Goal: Task Accomplishment & Management: Use online tool/utility

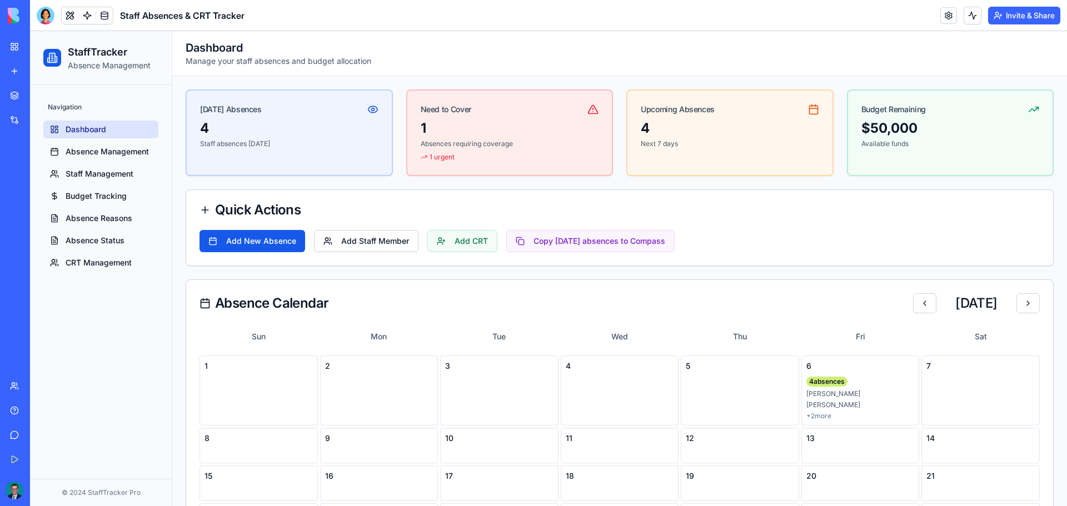
scroll to position [56, 0]
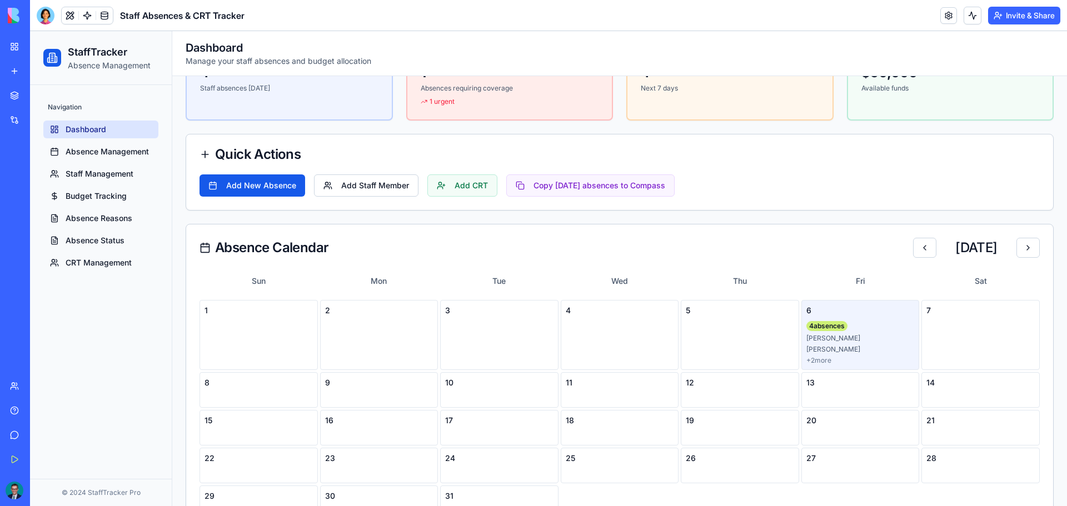
click at [828, 338] on div "[PERSON_NAME]" at bounding box center [860, 338] width 108 height 9
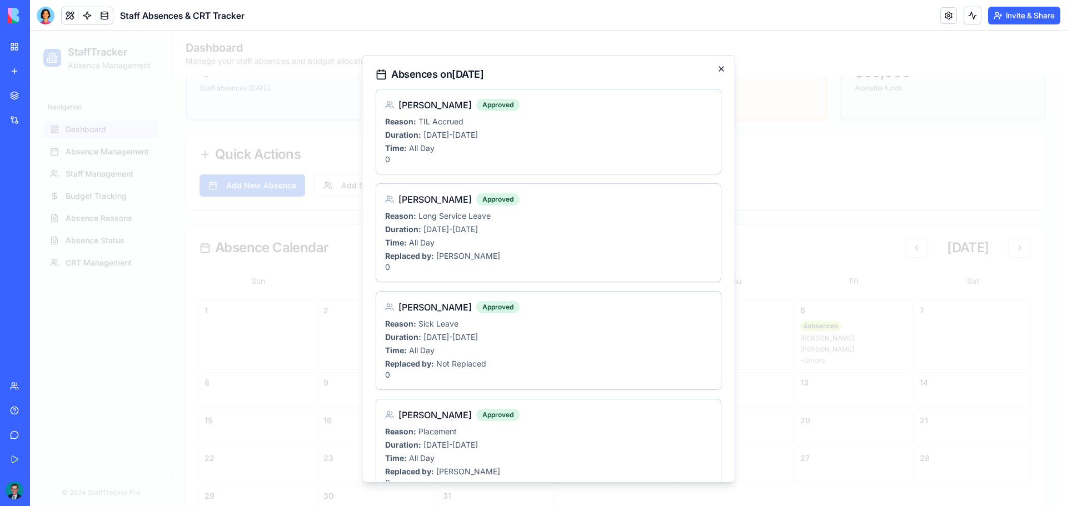
click at [717, 69] on icon "button" at bounding box center [721, 68] width 9 height 9
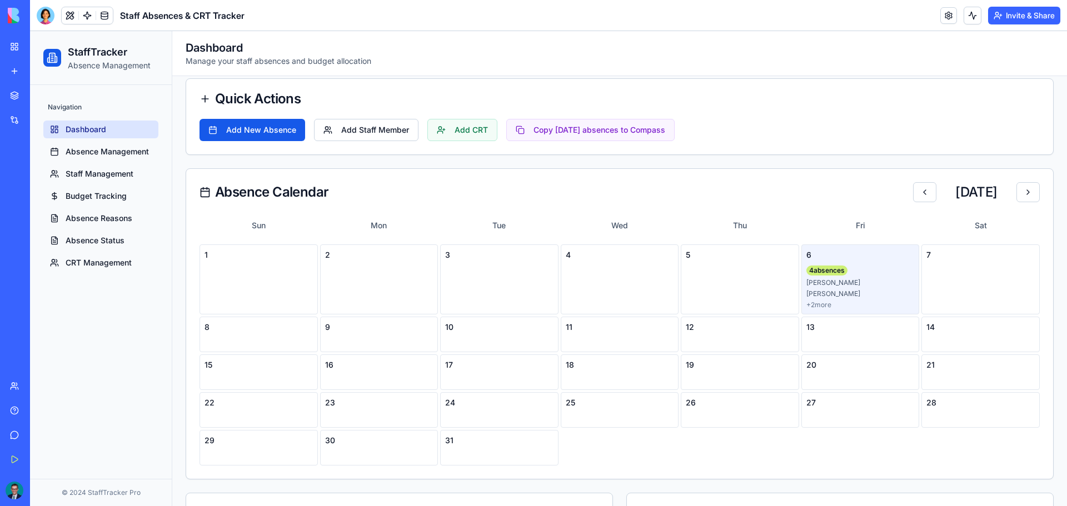
scroll to position [167, 0]
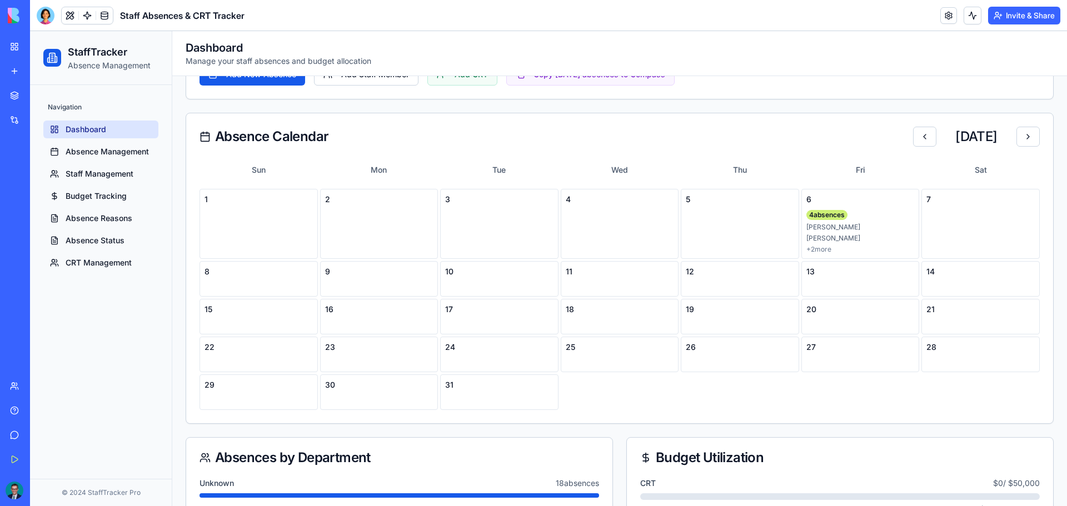
click at [361, 158] on div "Absence Calendar [DATE]" at bounding box center [619, 136] width 867 height 47
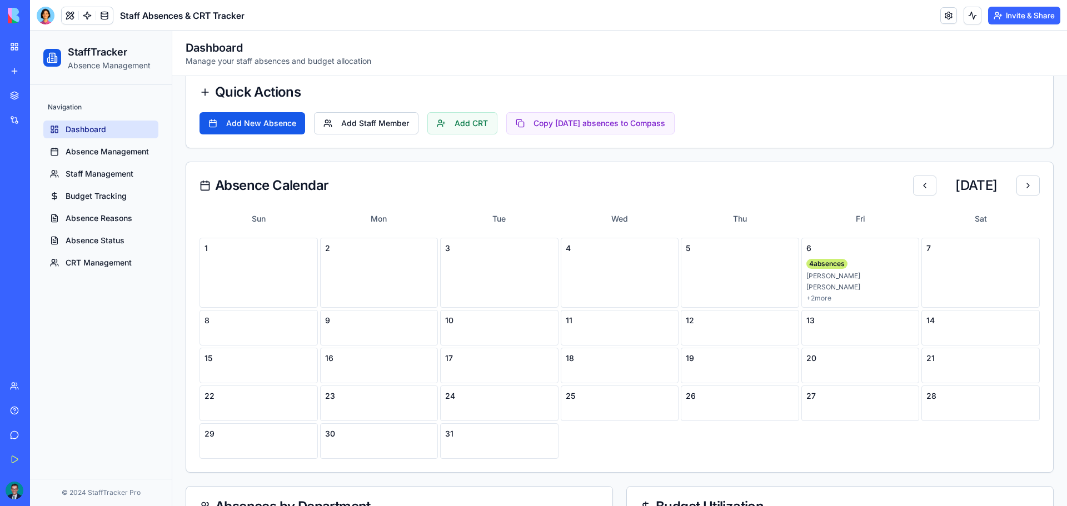
scroll to position [7, 0]
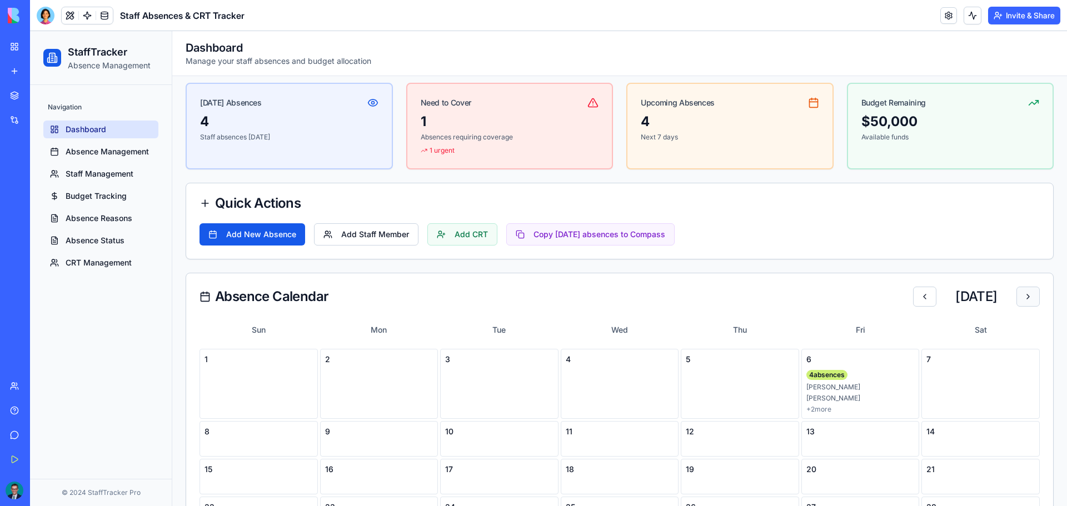
click at [1021, 294] on button at bounding box center [1027, 297] width 23 height 20
click at [913, 292] on button at bounding box center [924, 297] width 23 height 20
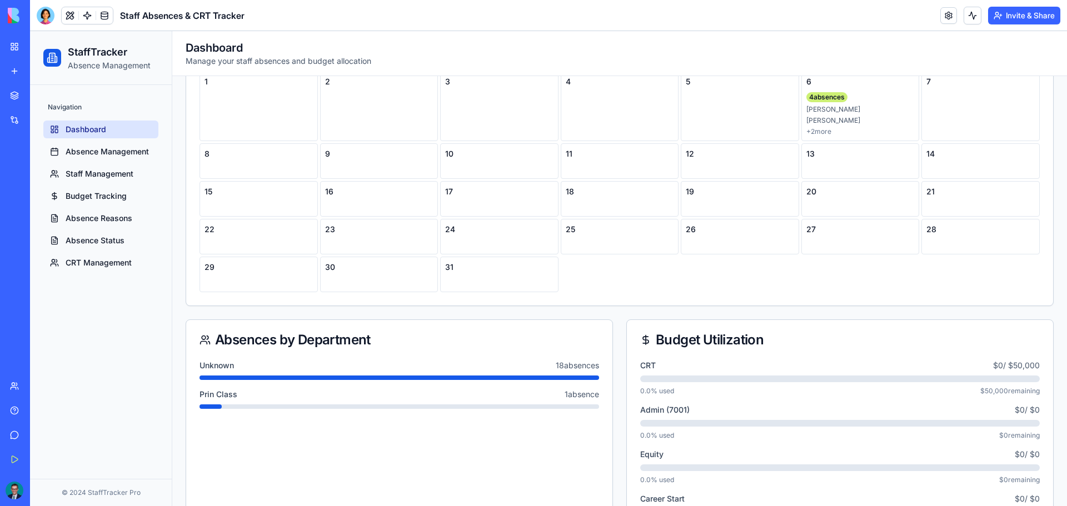
scroll to position [0, 0]
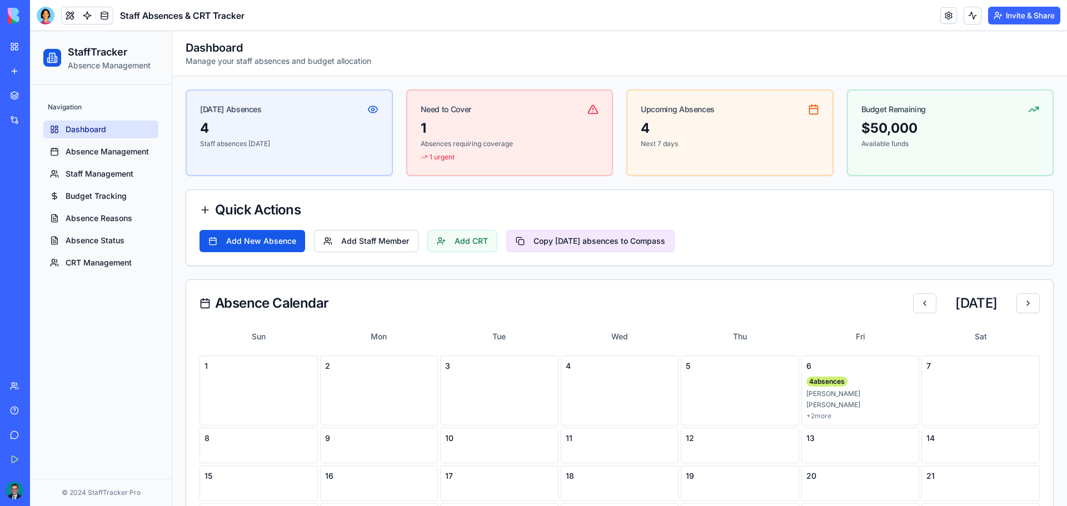
click at [580, 235] on button "Copy [DATE] absences to Compass" at bounding box center [590, 241] width 168 height 22
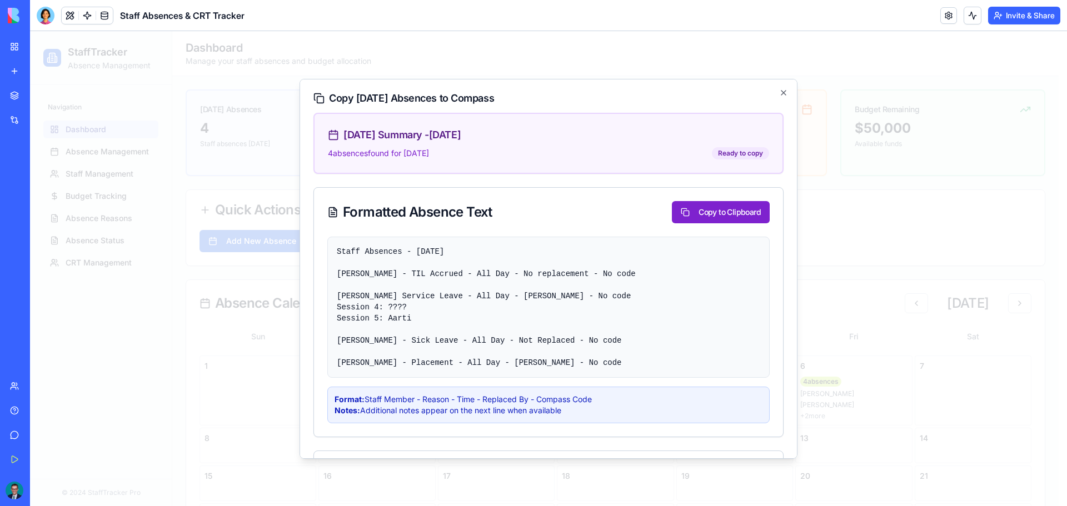
click at [721, 207] on button "Copy to Clipboard" at bounding box center [721, 212] width 98 height 22
click at [780, 91] on div "Copy [DATE] Absences to Compass [DATE] Summary - [DATE] 4 absence s found for […" at bounding box center [548, 269] width 498 height 380
click at [779, 92] on icon "button" at bounding box center [783, 92] width 9 height 9
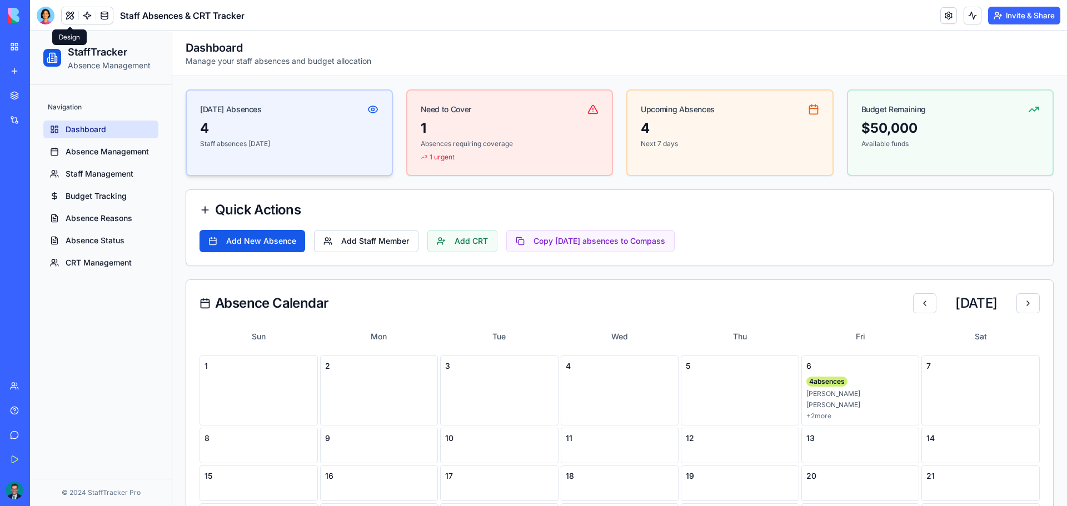
click at [347, 116] on div "[DATE] Absences" at bounding box center [289, 105] width 205 height 29
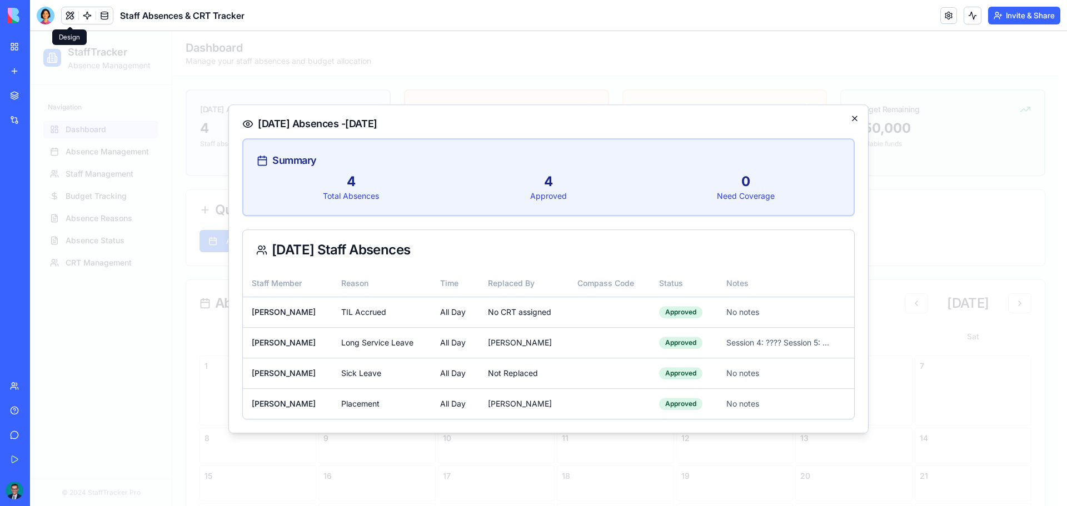
click at [856, 117] on icon "button" at bounding box center [854, 118] width 9 height 9
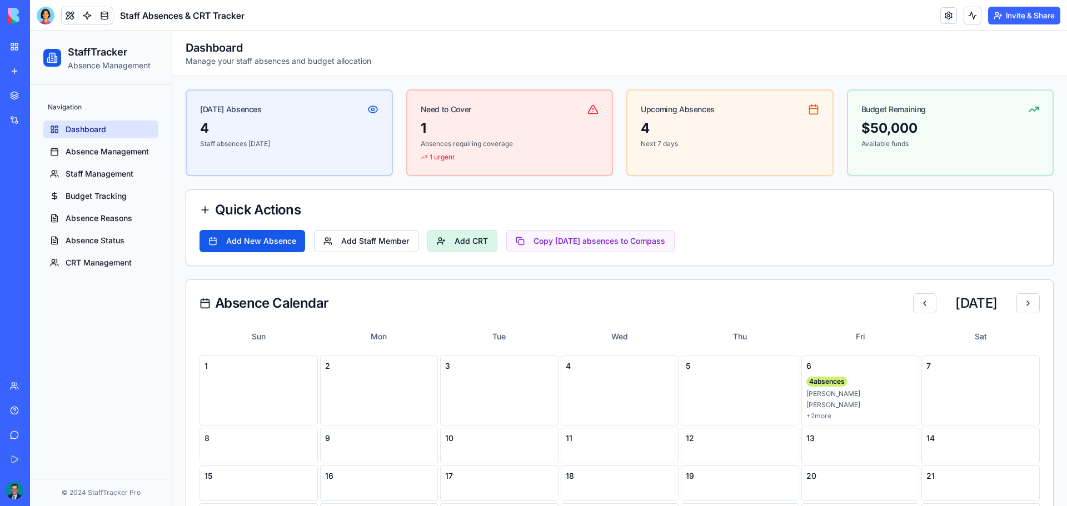
scroll to position [56, 0]
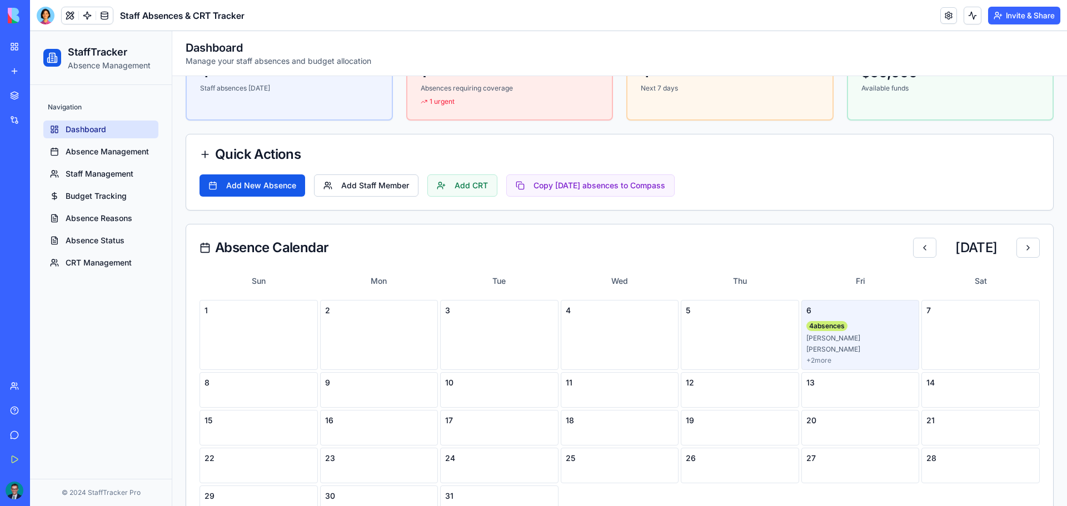
click at [857, 314] on div "6" at bounding box center [860, 310] width 108 height 11
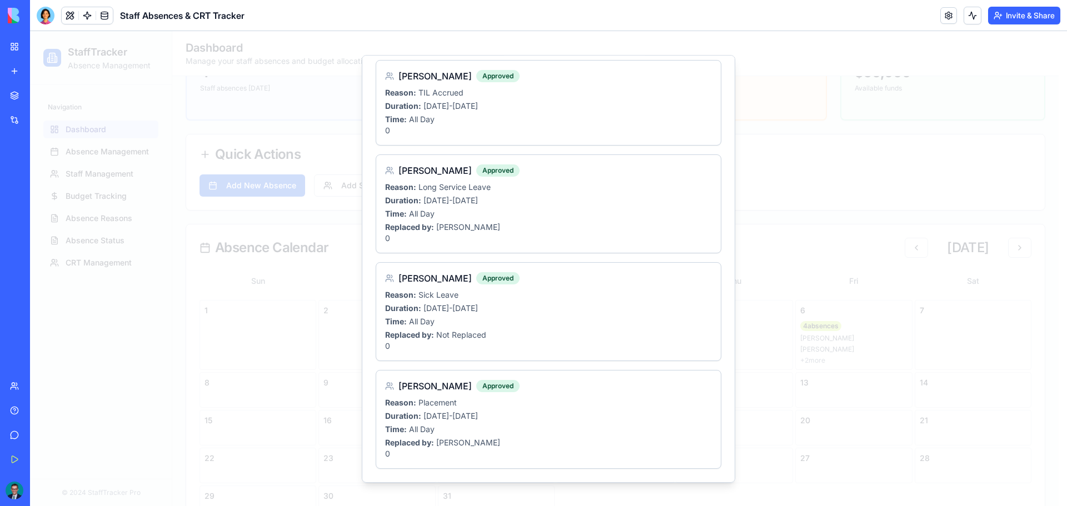
scroll to position [0, 0]
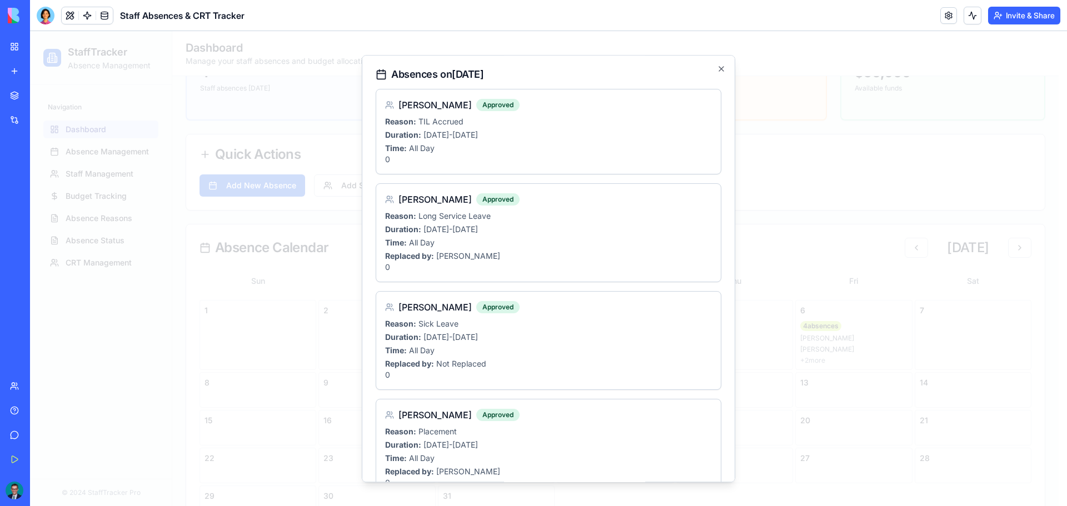
click at [704, 62] on div "Absences [DATE][DATE] [PERSON_NAME] Approved Reason: TIL Accrued Duration: [DAT…" at bounding box center [548, 269] width 373 height 428
click at [717, 67] on icon "button" at bounding box center [721, 68] width 9 height 9
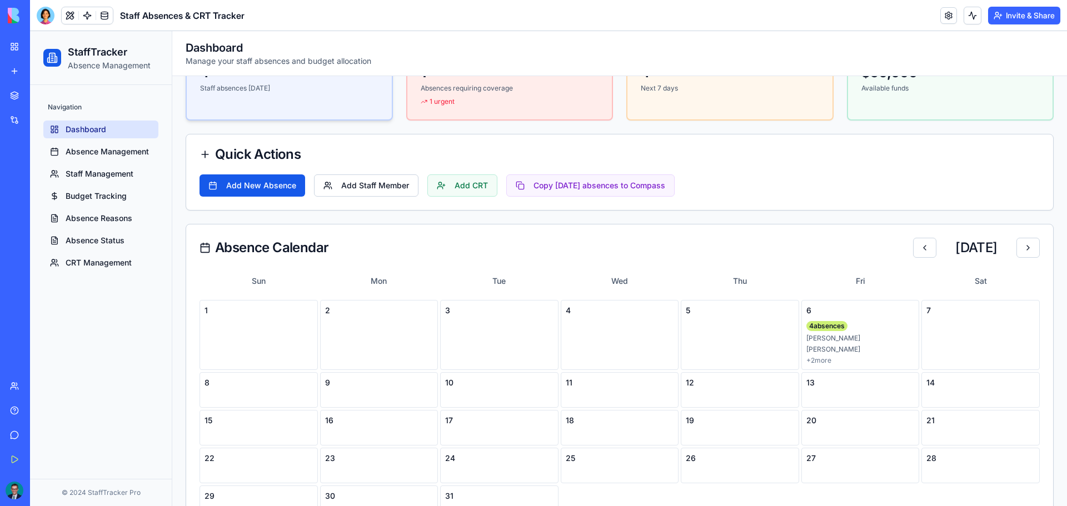
click at [334, 95] on div "4 Staff absences [DATE]" at bounding box center [289, 85] width 205 height 42
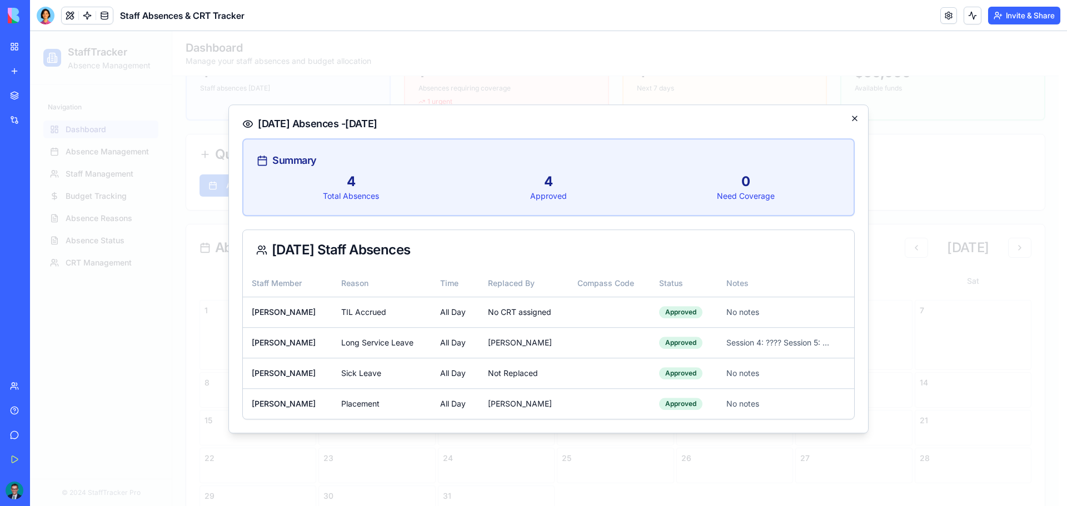
click at [858, 117] on icon "button" at bounding box center [854, 118] width 9 height 9
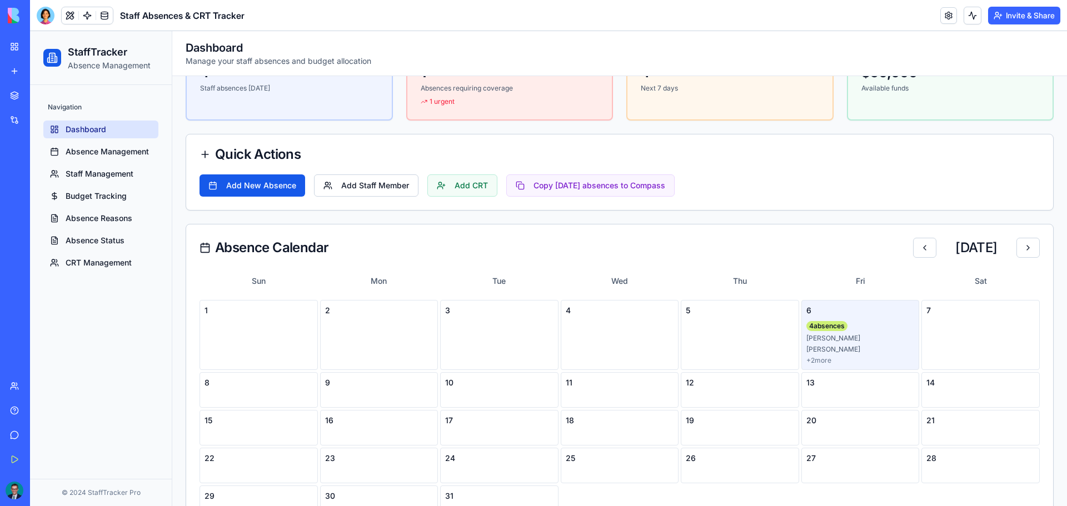
click at [837, 319] on div "4 absence s [PERSON_NAME] [PERSON_NAME] + 2 more" at bounding box center [860, 341] width 108 height 47
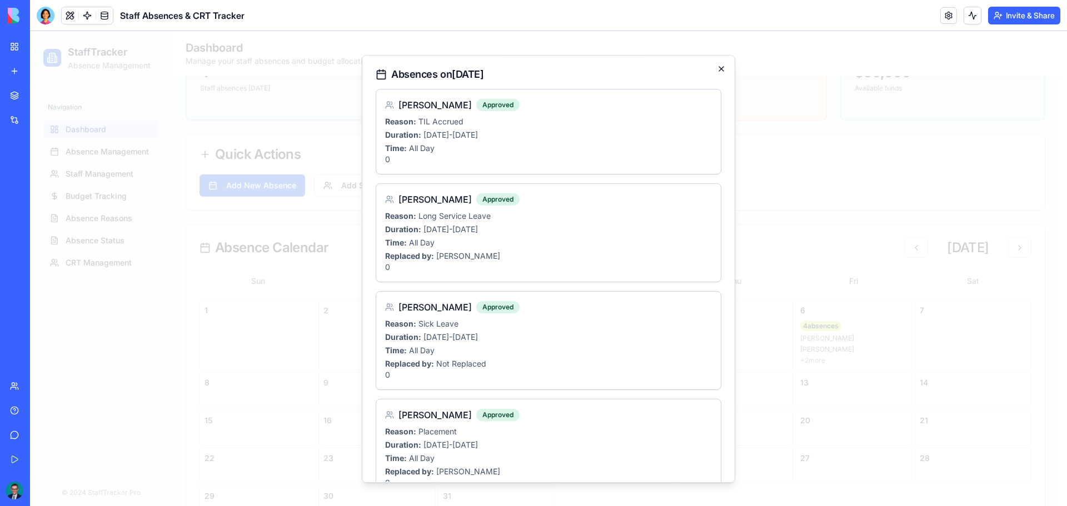
click at [719, 71] on icon "button" at bounding box center [721, 69] width 4 height 4
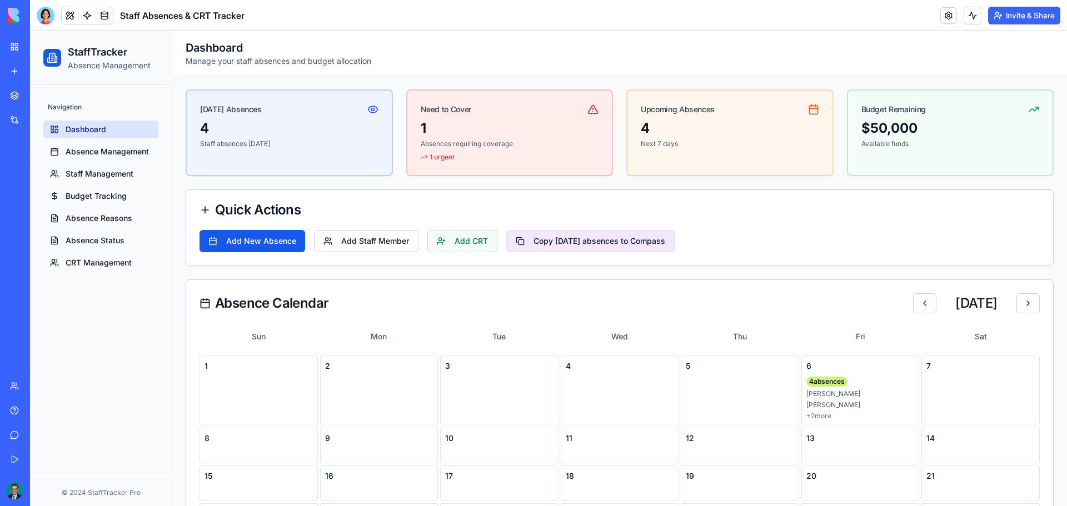
scroll to position [56, 0]
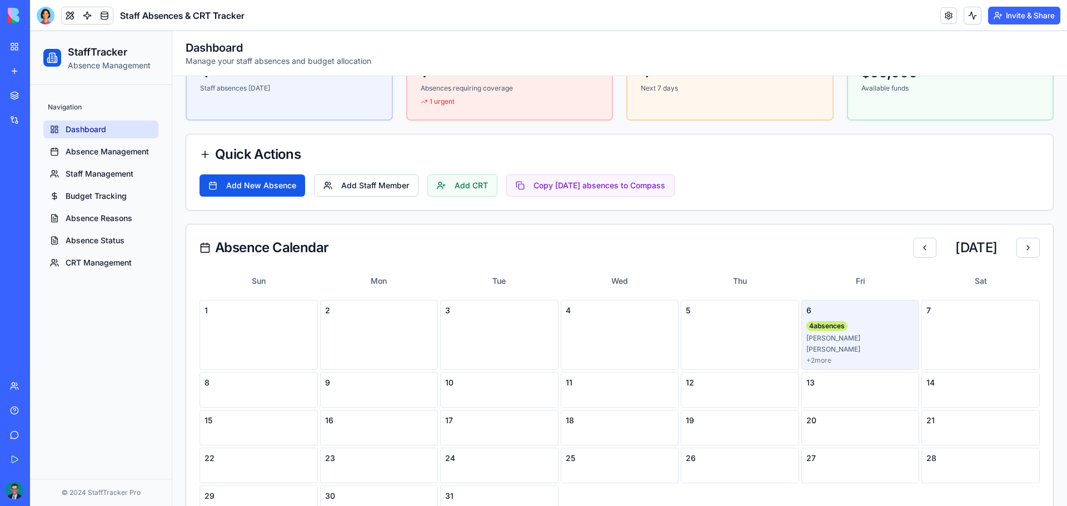
click at [874, 326] on div "4 absence s [PERSON_NAME] [PERSON_NAME] + 2 more" at bounding box center [860, 341] width 108 height 47
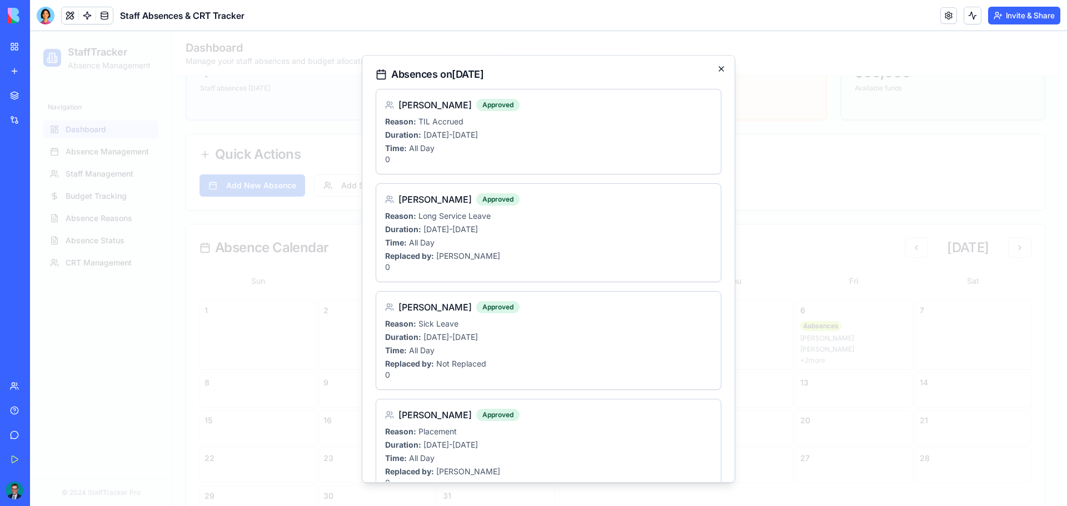
click at [717, 66] on icon "button" at bounding box center [721, 68] width 9 height 9
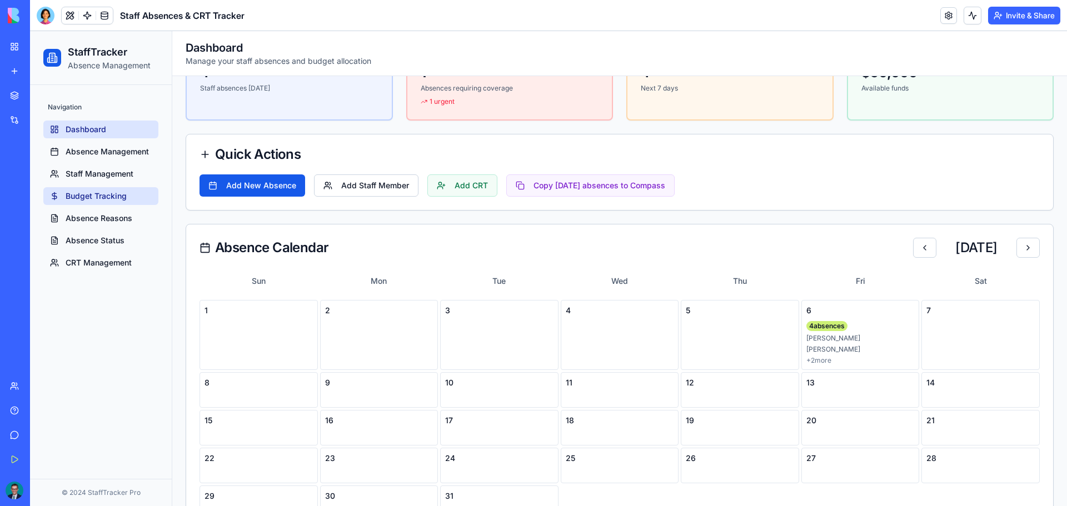
click at [111, 191] on span "Budget Tracking" at bounding box center [96, 196] width 61 height 11
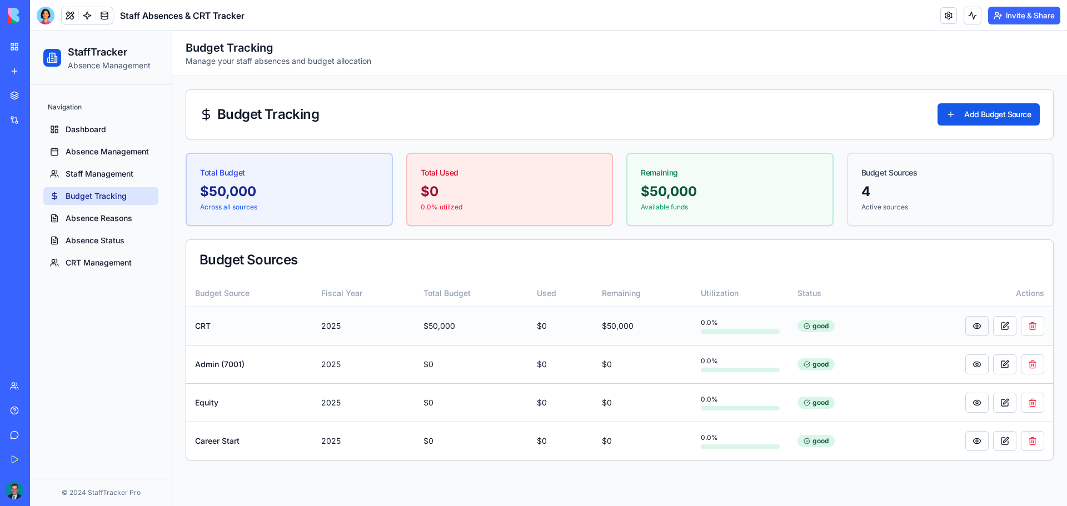
click at [972, 326] on button at bounding box center [976, 326] width 23 height 20
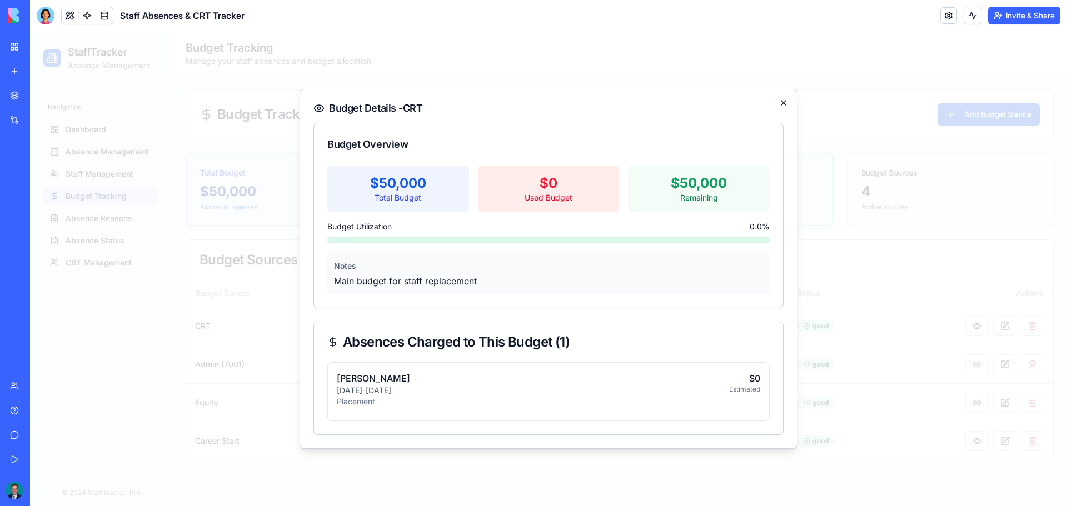
click at [786, 102] on icon "button" at bounding box center [783, 102] width 9 height 9
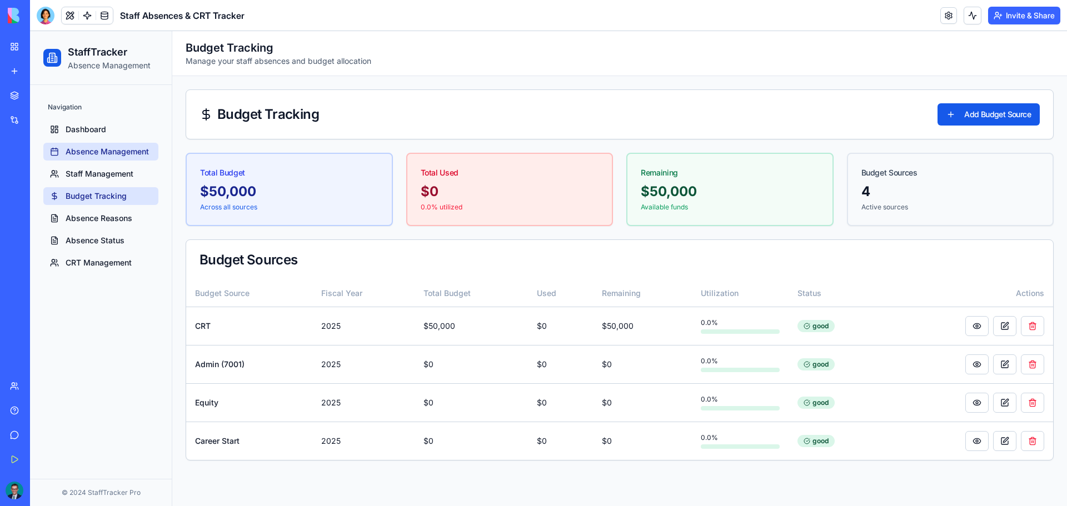
click at [136, 146] on link "Absence Management" at bounding box center [100, 152] width 115 height 18
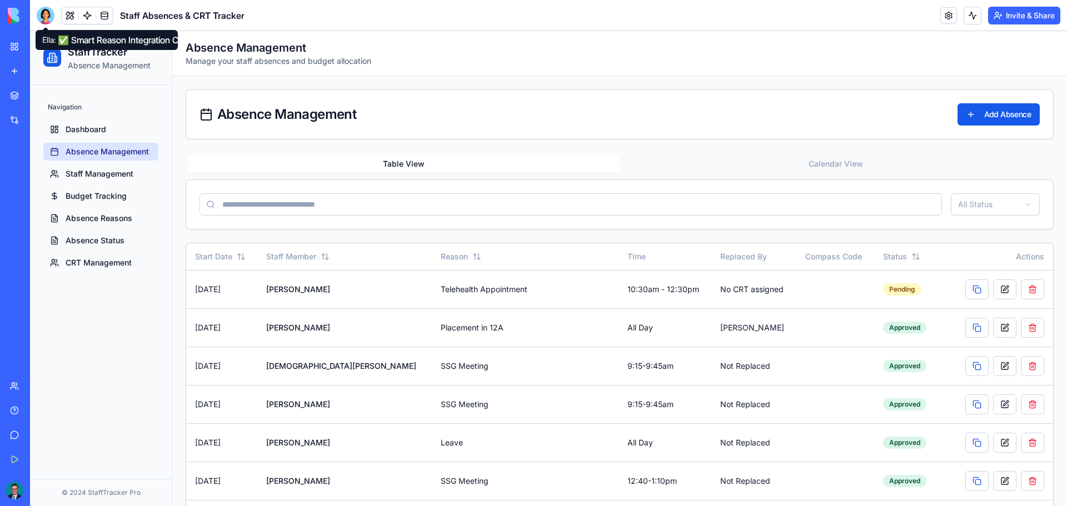
click at [48, 19] on div at bounding box center [46, 16] width 18 height 18
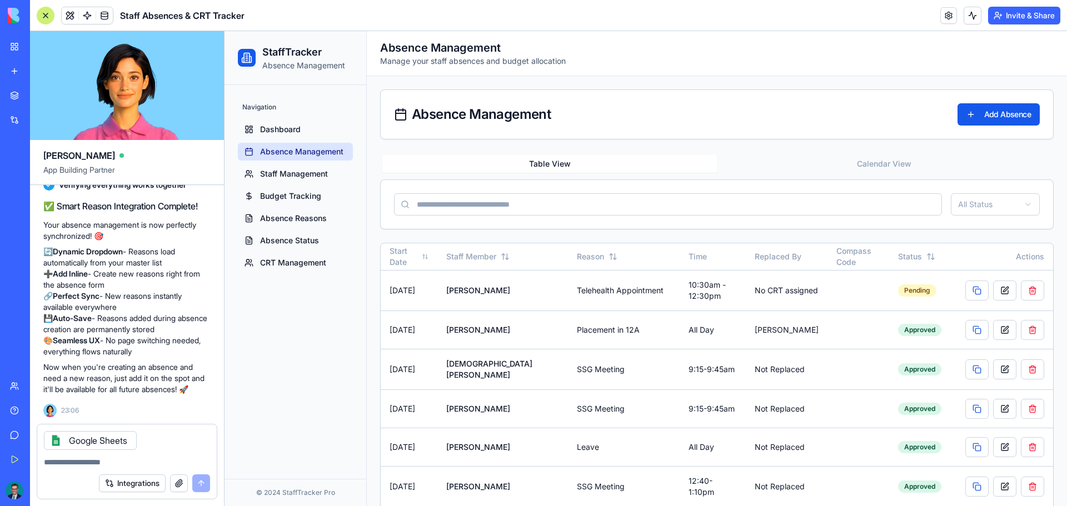
click at [54, 444] on icon at bounding box center [55, 440] width 9 height 9
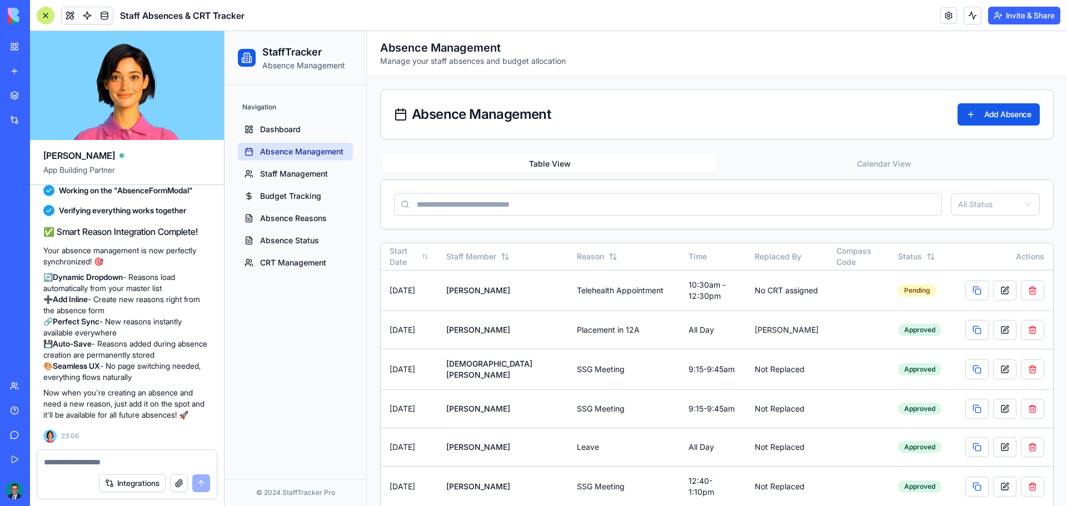
click at [60, 459] on textarea at bounding box center [127, 462] width 166 height 11
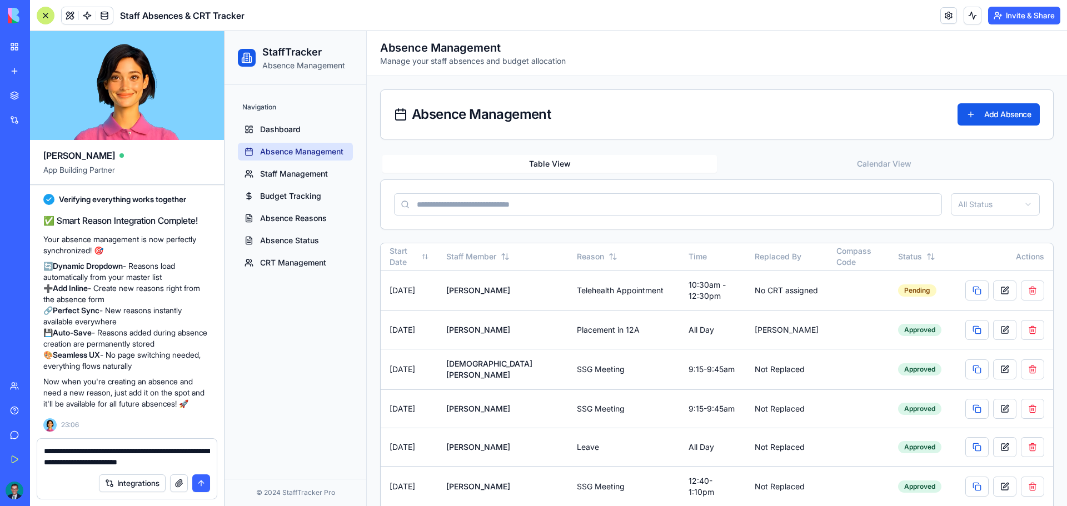
scroll to position [18627, 0]
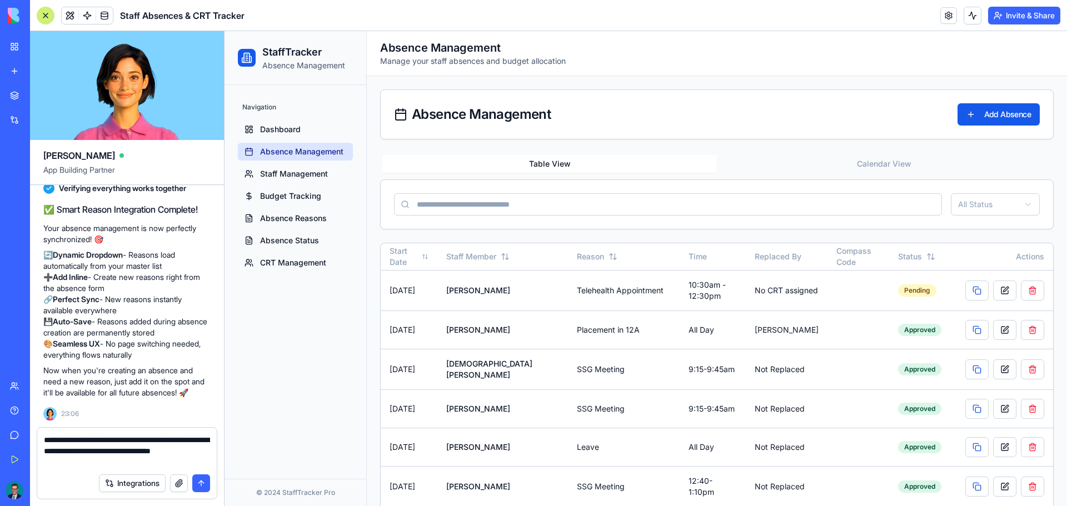
type textarea "**********"
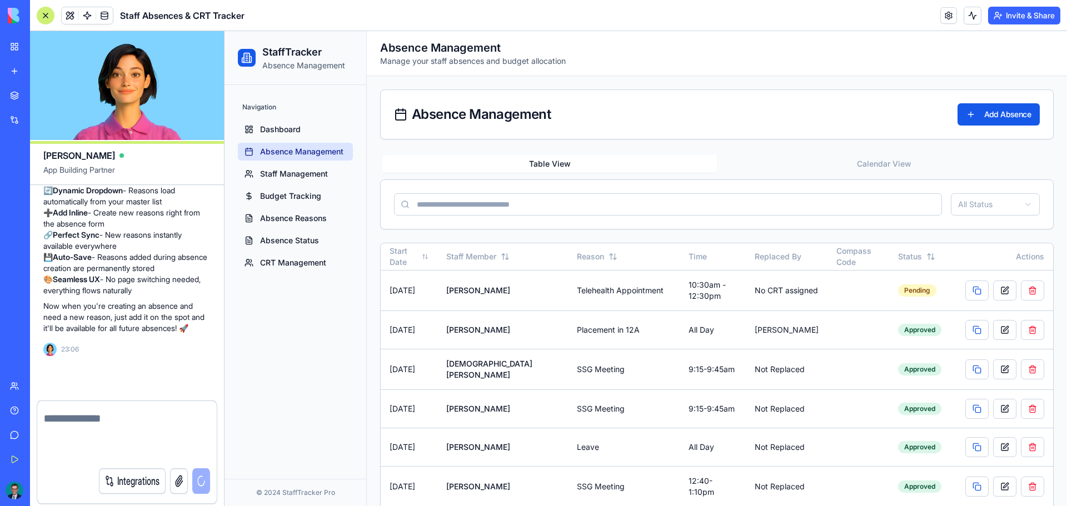
type textarea "*"
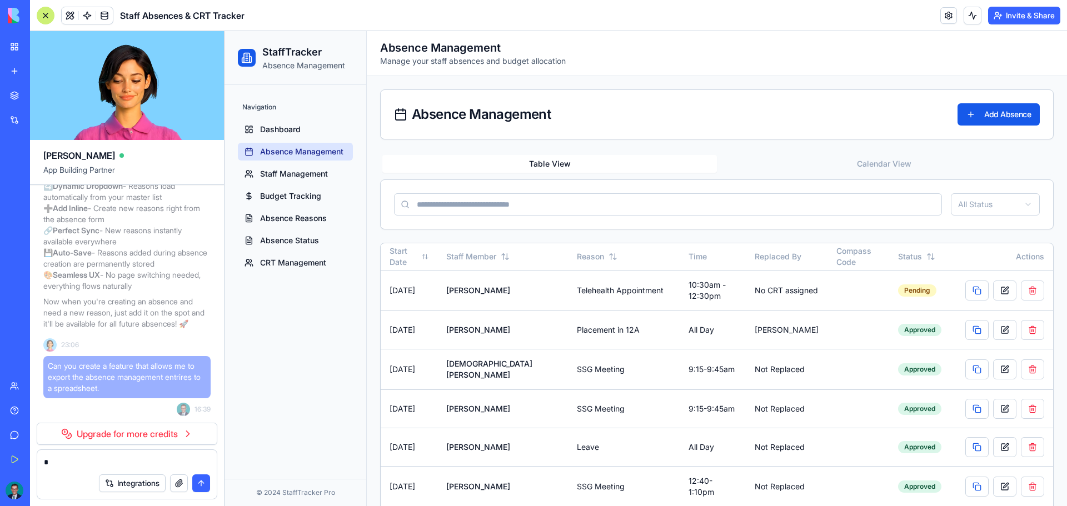
scroll to position [18362, 0]
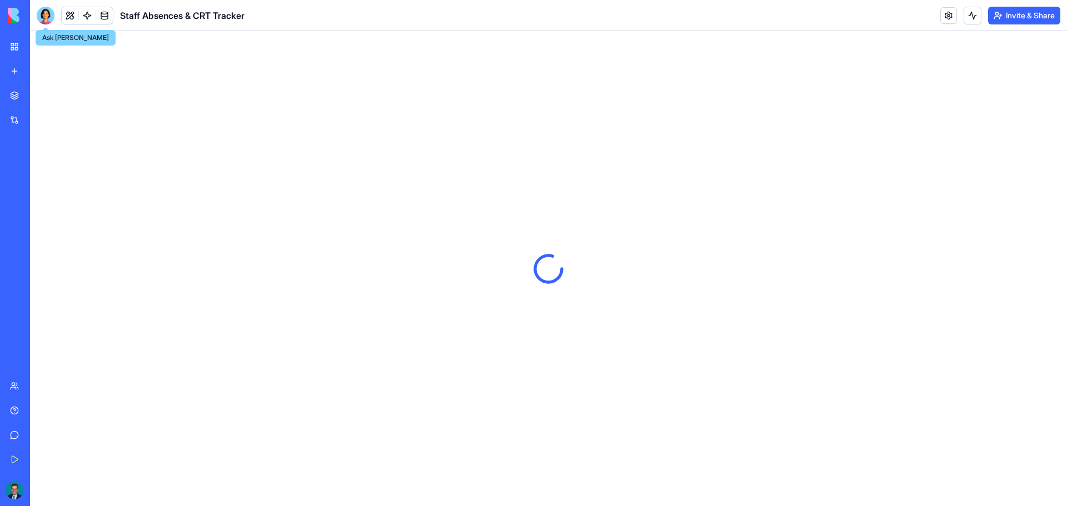
click at [44, 18] on div at bounding box center [46, 16] width 18 height 18
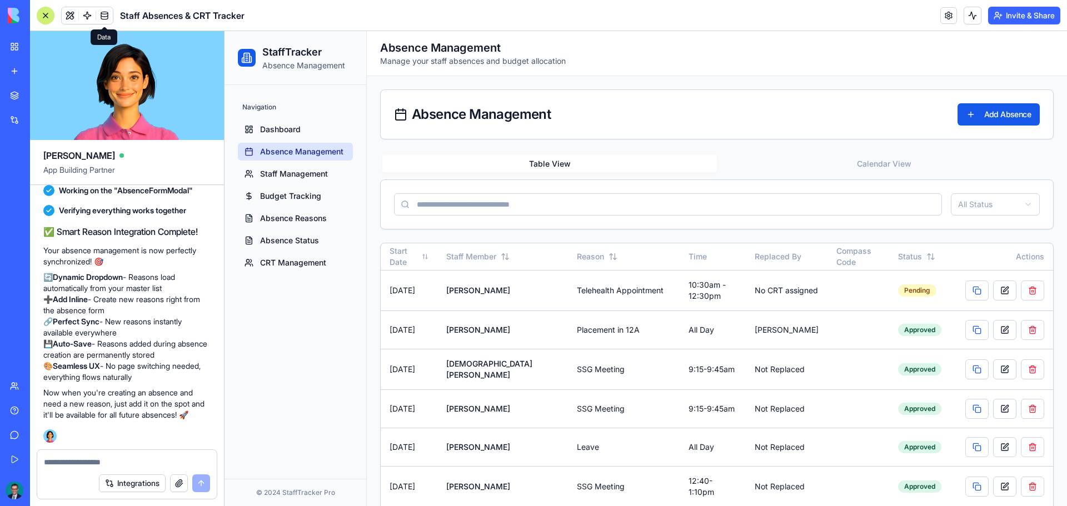
scroll to position [18605, 0]
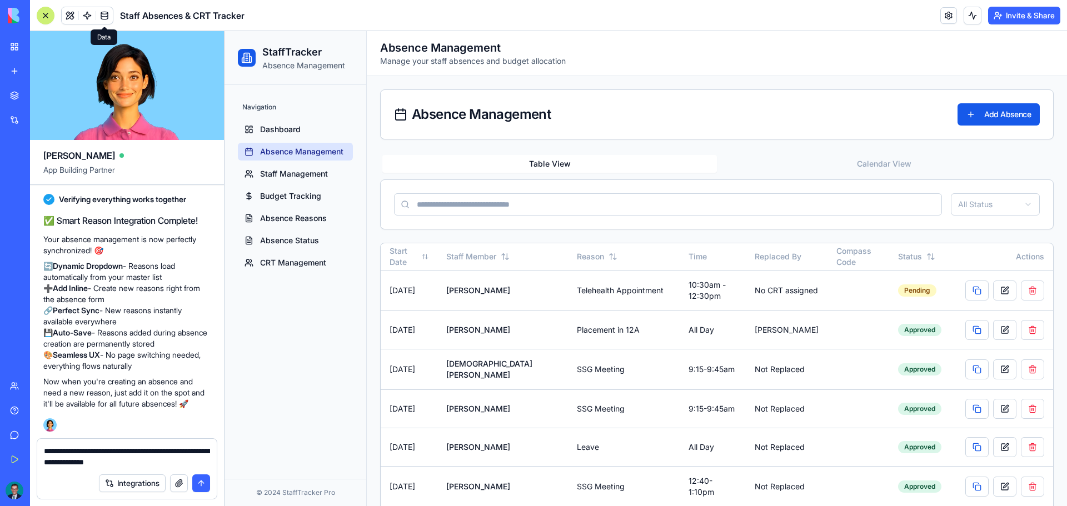
type textarea "**********"
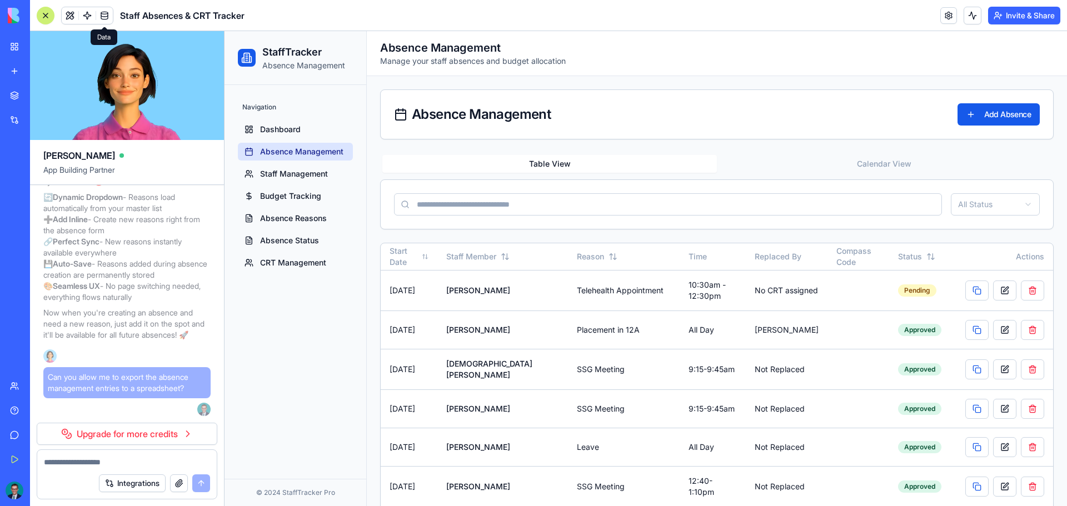
scroll to position [18669, 0]
click at [106, 429] on link "Upgrade for more credits" at bounding box center [127, 434] width 181 height 22
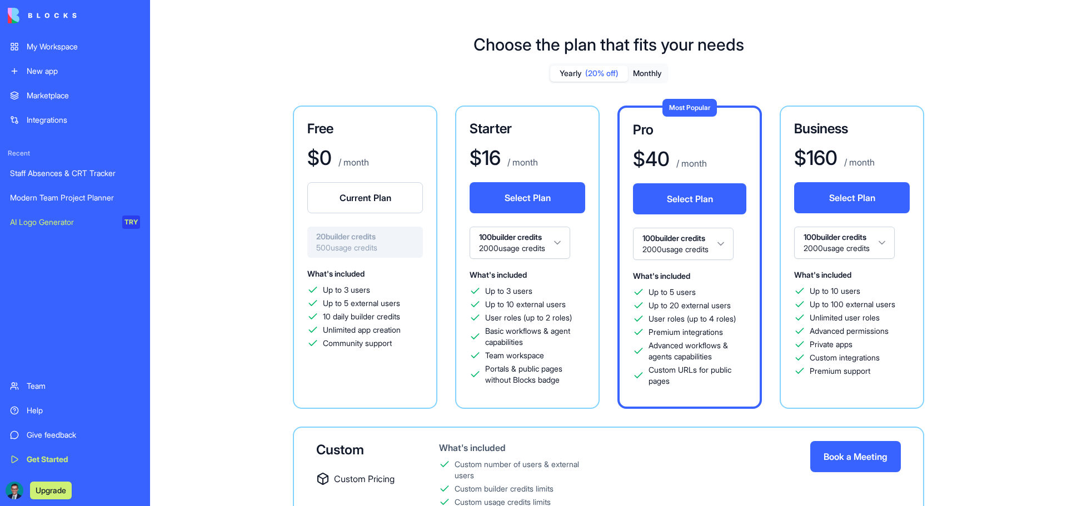
click at [72, 178] on div "Staff Absences & CRT Tracker" at bounding box center [75, 173] width 130 height 11
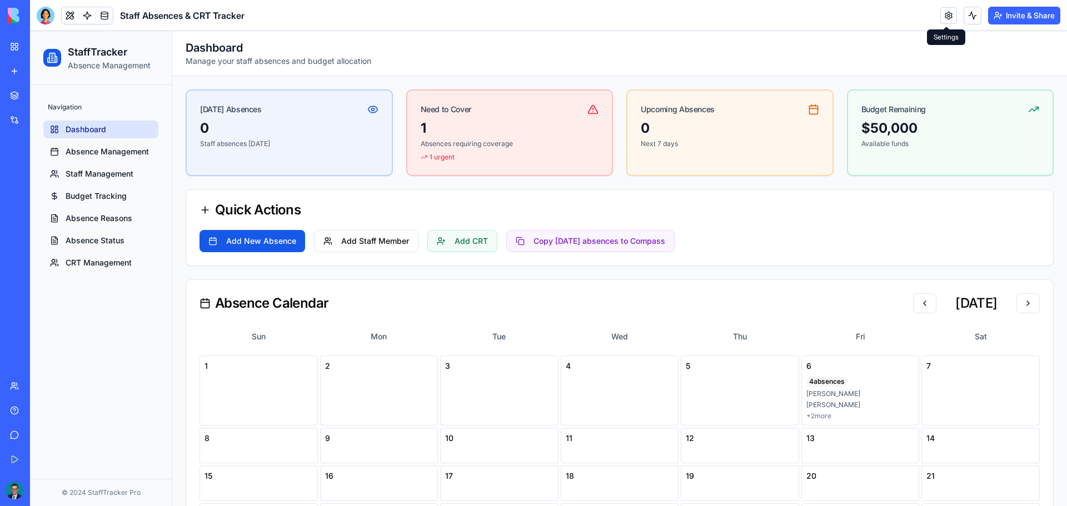
click at [942, 17] on link at bounding box center [948, 15] width 17 height 17
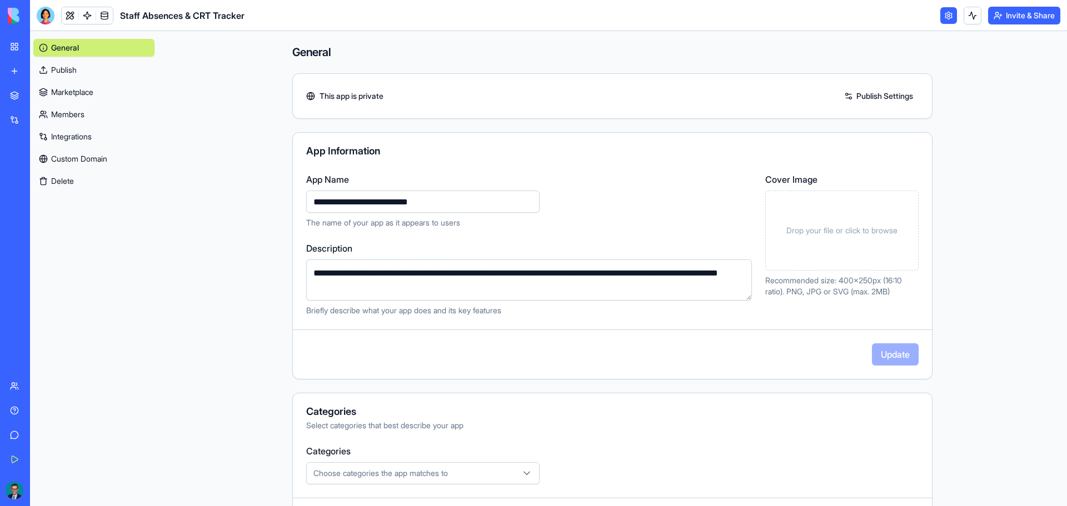
click at [51, 74] on link "Publish" at bounding box center [93, 70] width 121 height 18
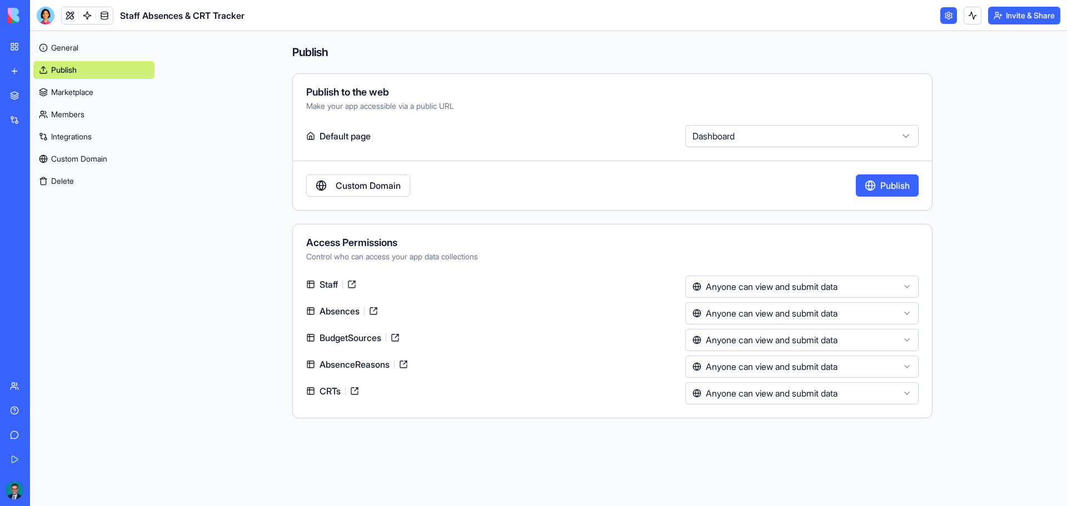
click at [96, 97] on link "Marketplace" at bounding box center [93, 92] width 121 height 18
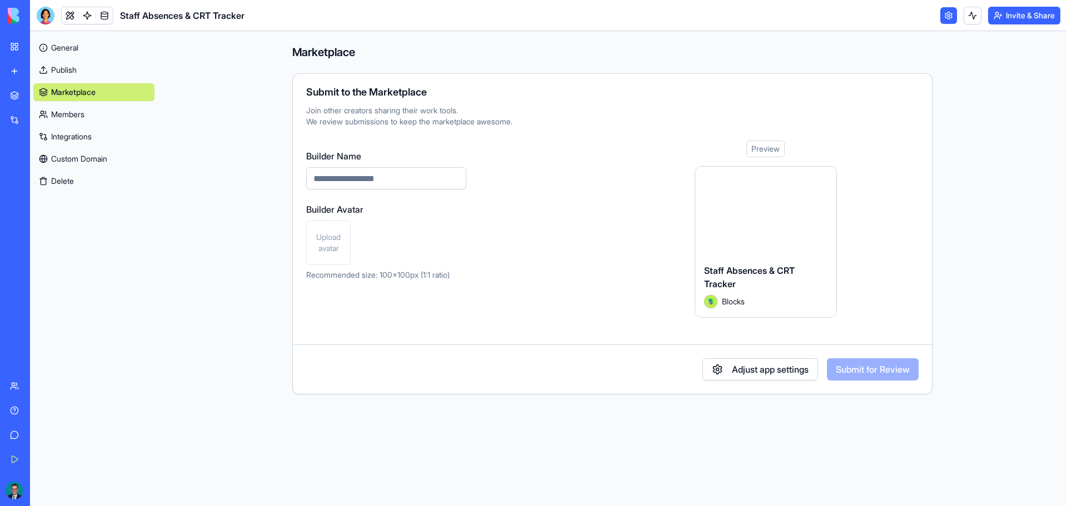
click at [61, 102] on div "General Publish Marketplace Members Integrations Custom Domain Delete" at bounding box center [93, 112] width 121 height 156
click at [63, 105] on div "General Publish Marketplace Members Integrations Custom Domain Delete" at bounding box center [93, 112] width 121 height 156
click at [64, 108] on link "Members" at bounding box center [93, 115] width 121 height 18
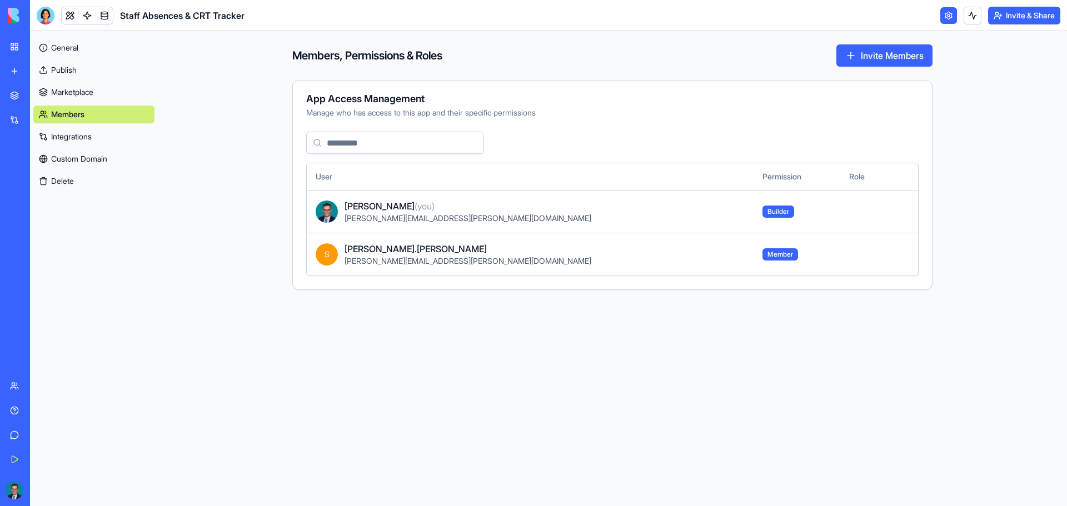
click at [66, 134] on link "Integrations" at bounding box center [93, 137] width 121 height 18
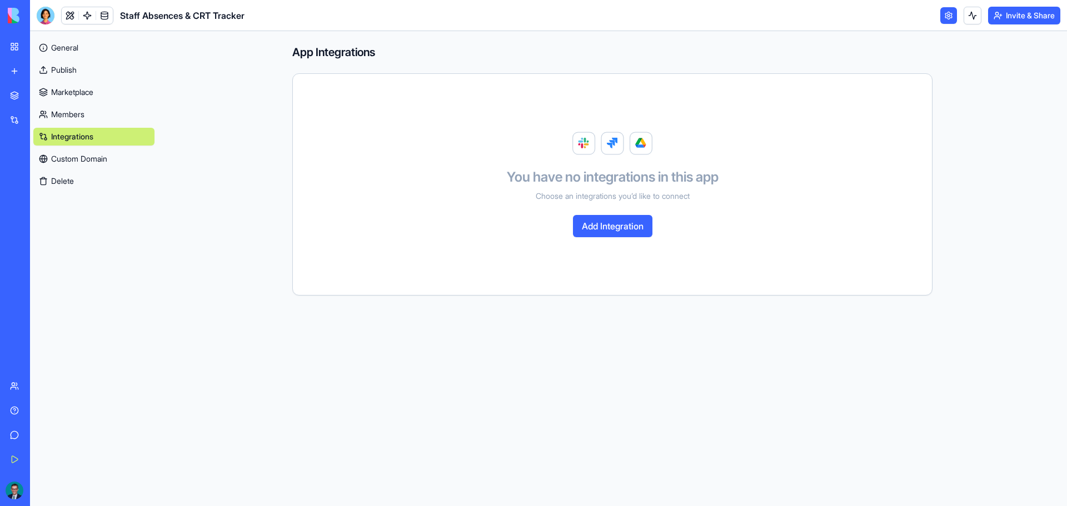
click at [614, 228] on button "Add Integration" at bounding box center [612, 226] width 79 height 22
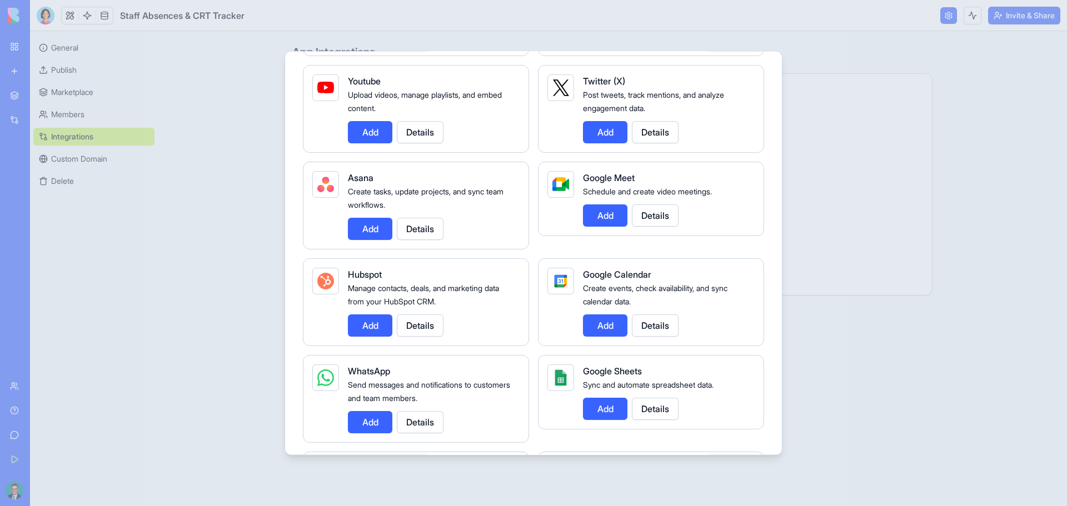
scroll to position [389, 0]
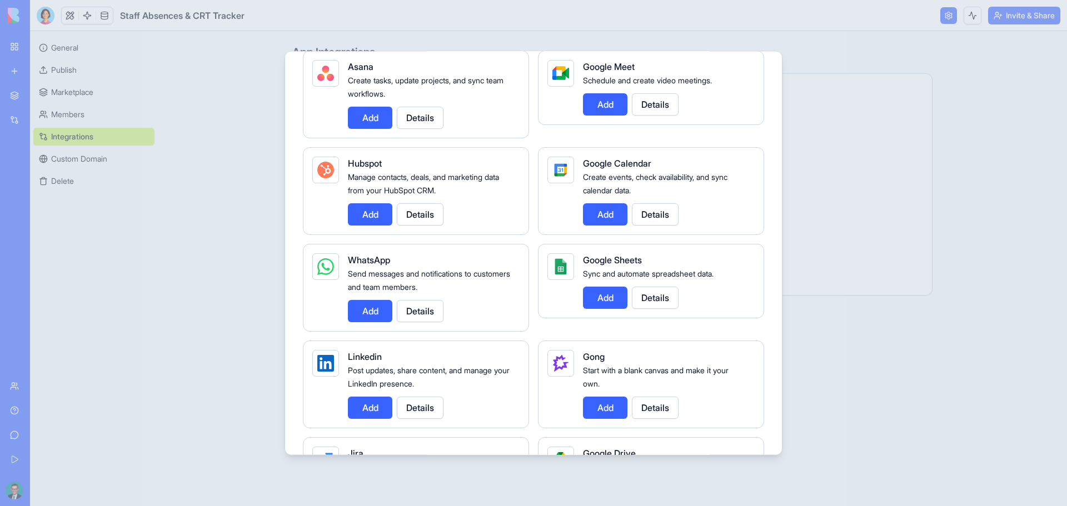
click at [598, 306] on button "Add" at bounding box center [605, 297] width 44 height 22
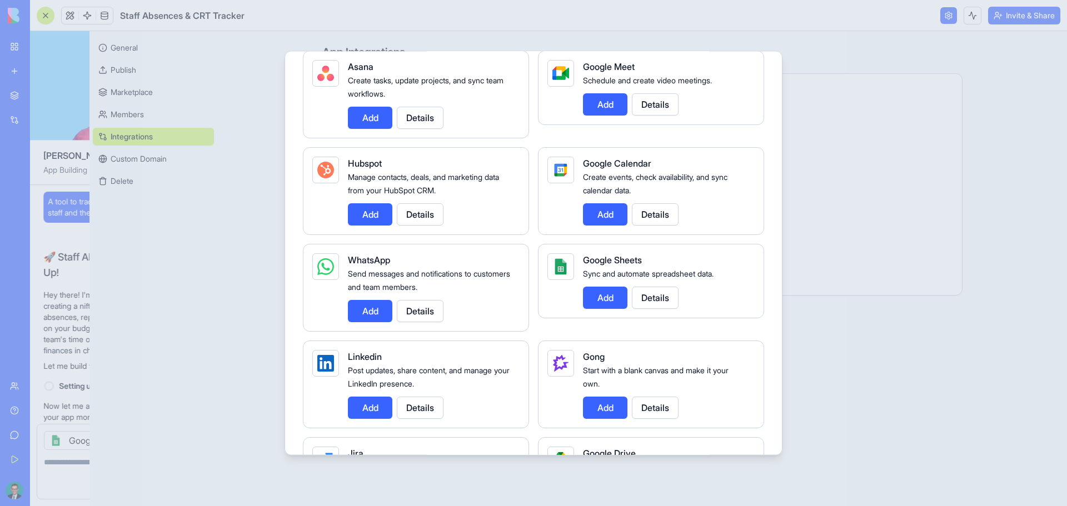
scroll to position [18630, 0]
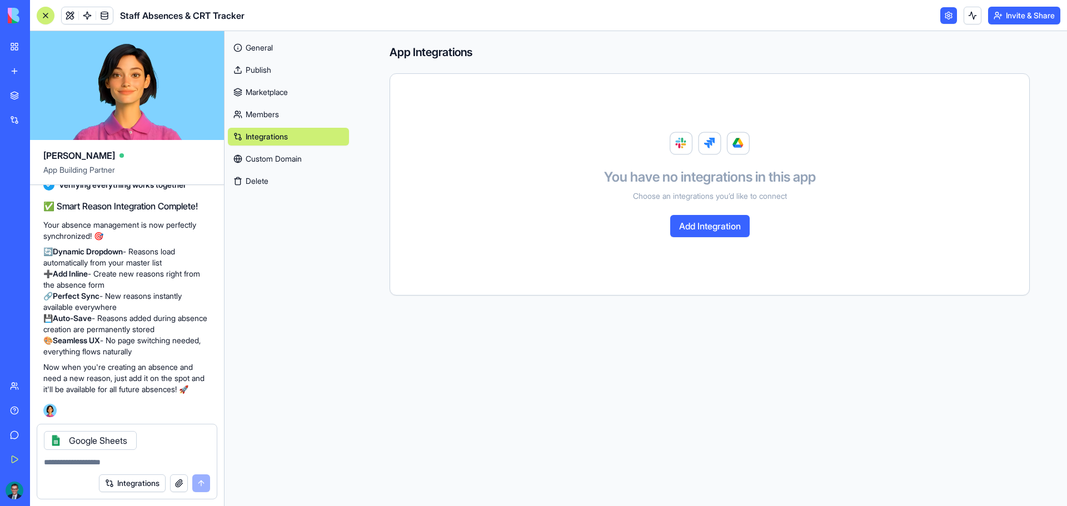
click at [63, 465] on textarea at bounding box center [127, 462] width 166 height 11
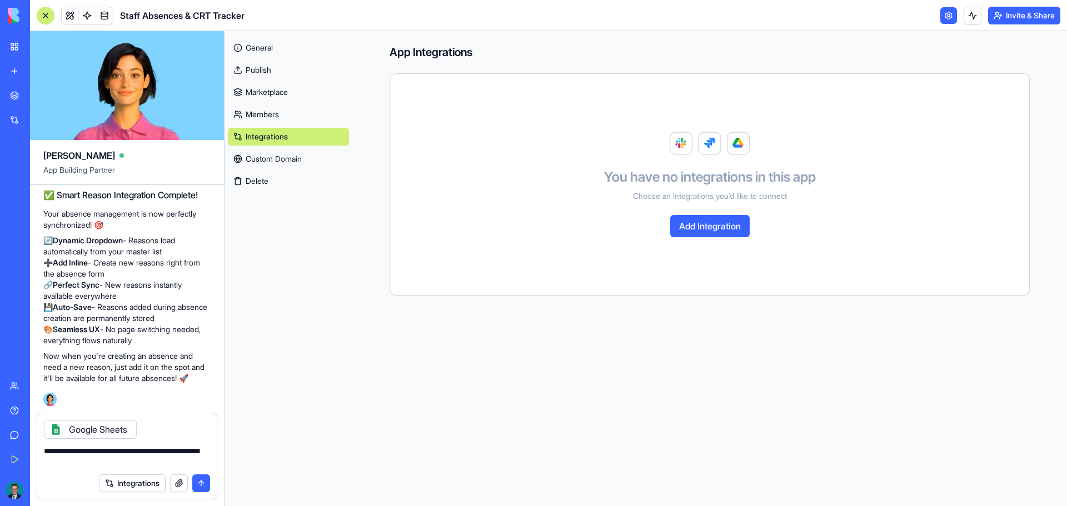
scroll to position [18641, 0]
type textarea "**********"
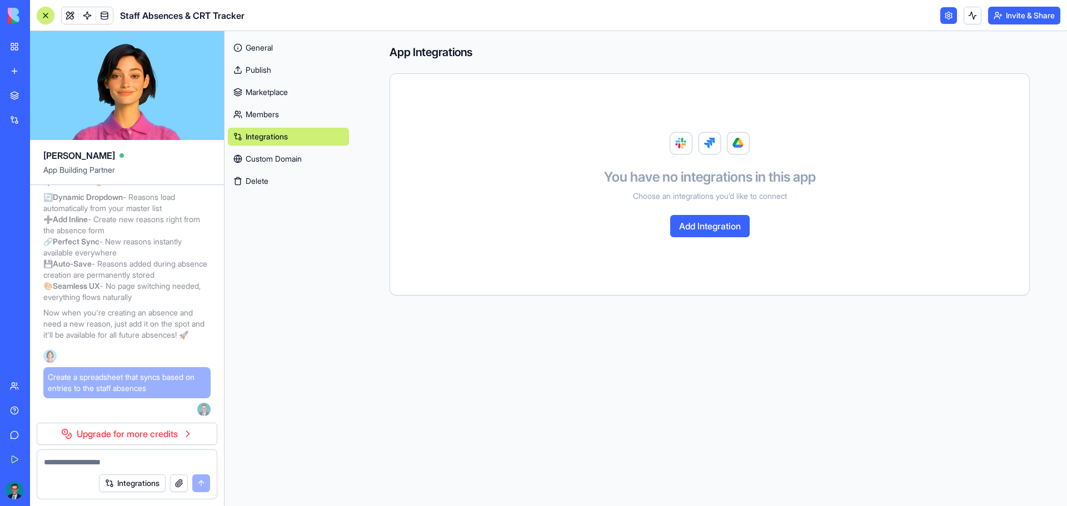
scroll to position [18685, 0]
click at [128, 477] on button "Integrations" at bounding box center [132, 484] width 67 height 18
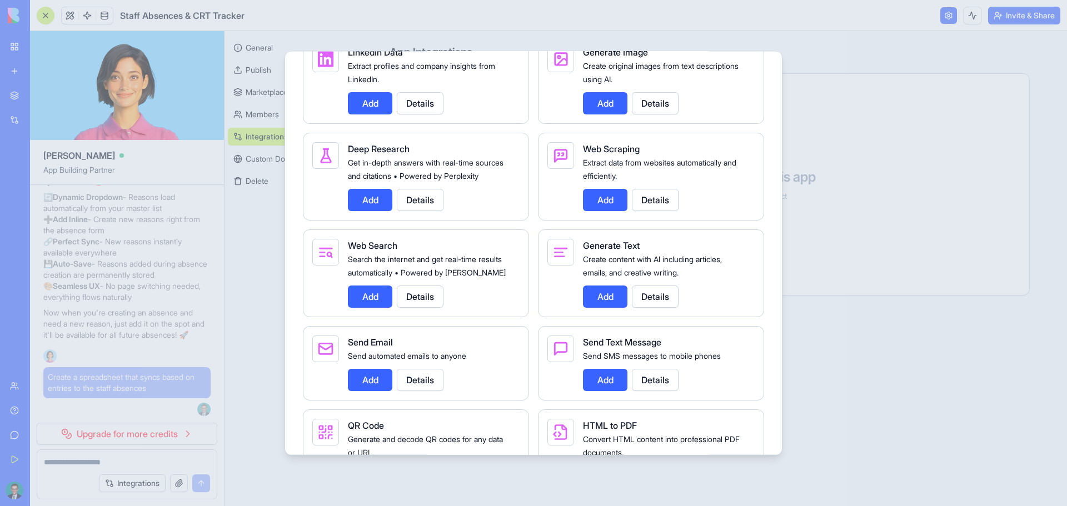
scroll to position [1722, 0]
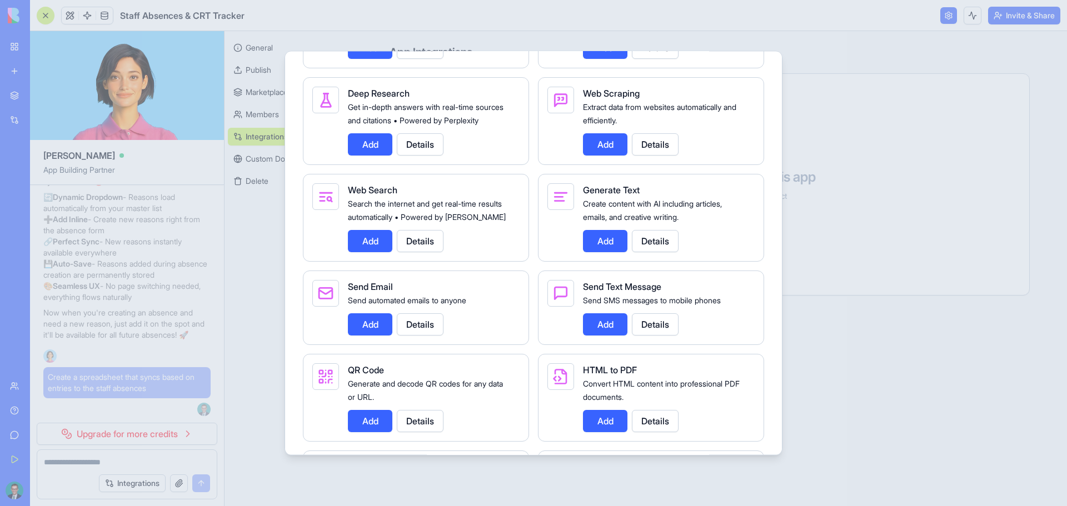
click at [369, 335] on button "Add" at bounding box center [370, 324] width 44 height 22
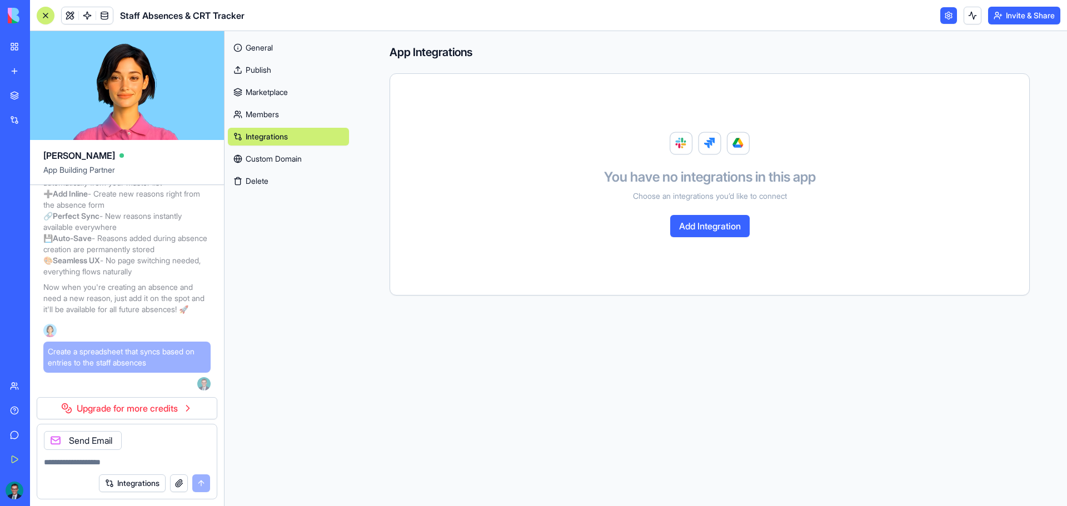
click at [176, 368] on span "Create a spreadsheet that syncs based on entries to the staff absences" at bounding box center [127, 357] width 158 height 22
click at [101, 438] on div "Send Email" at bounding box center [83, 440] width 78 height 19
click at [53, 437] on icon at bounding box center [55, 440] width 9 height 9
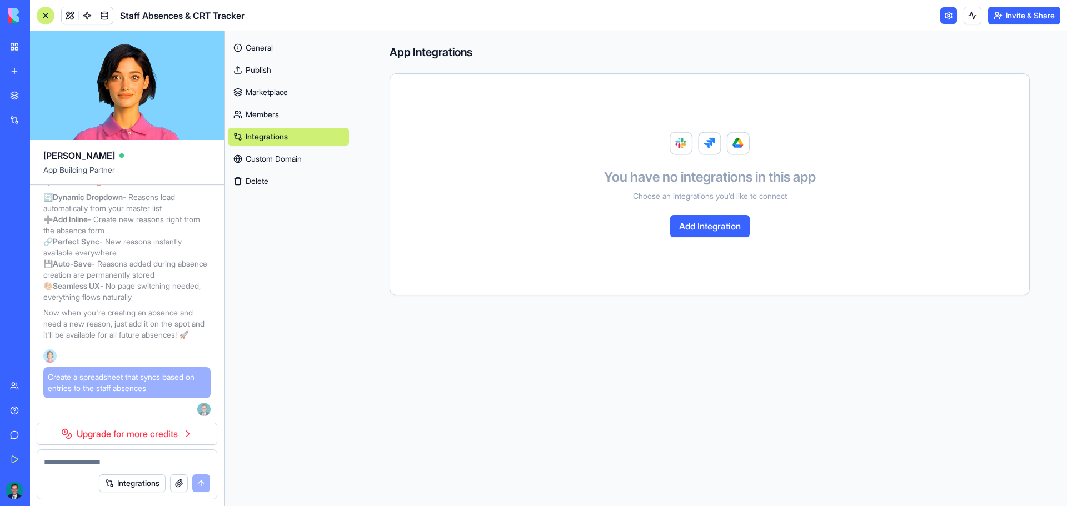
click at [42, 13] on div at bounding box center [45, 15] width 9 height 9
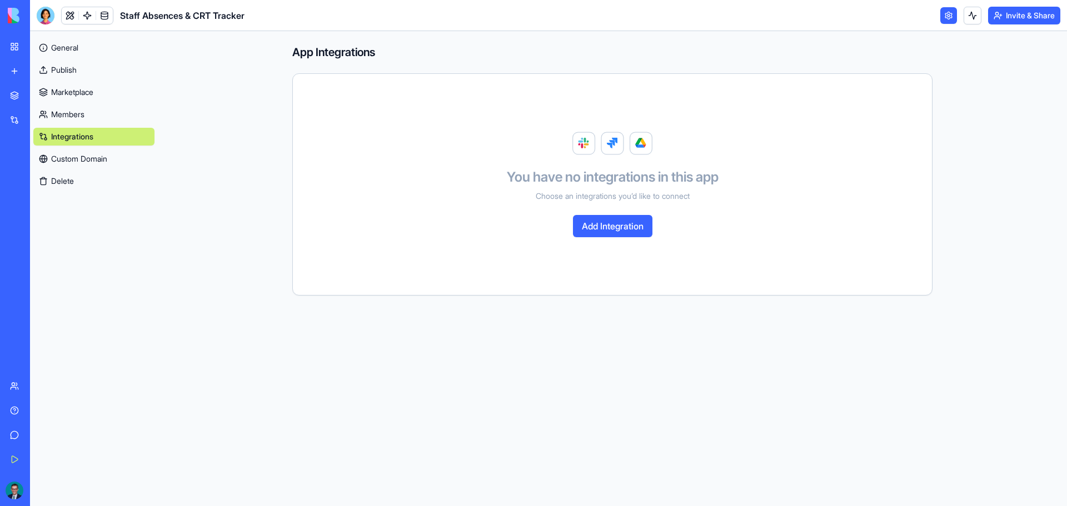
click at [74, 47] on link "General" at bounding box center [93, 48] width 121 height 18
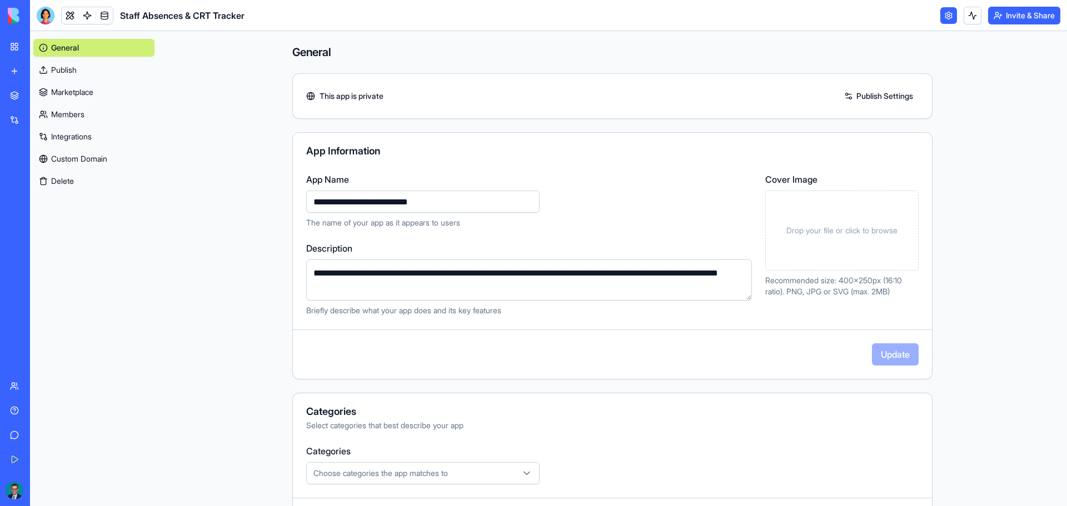
click at [19, 47] on link "My Workspace" at bounding box center [25, 47] width 44 height 22
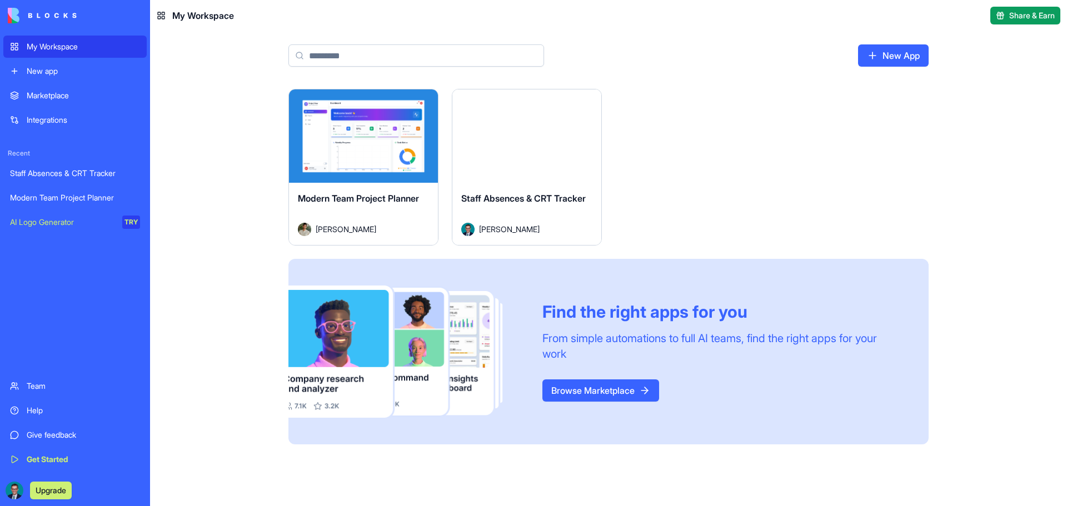
click at [354, 146] on button "Launch" at bounding box center [363, 136] width 83 height 22
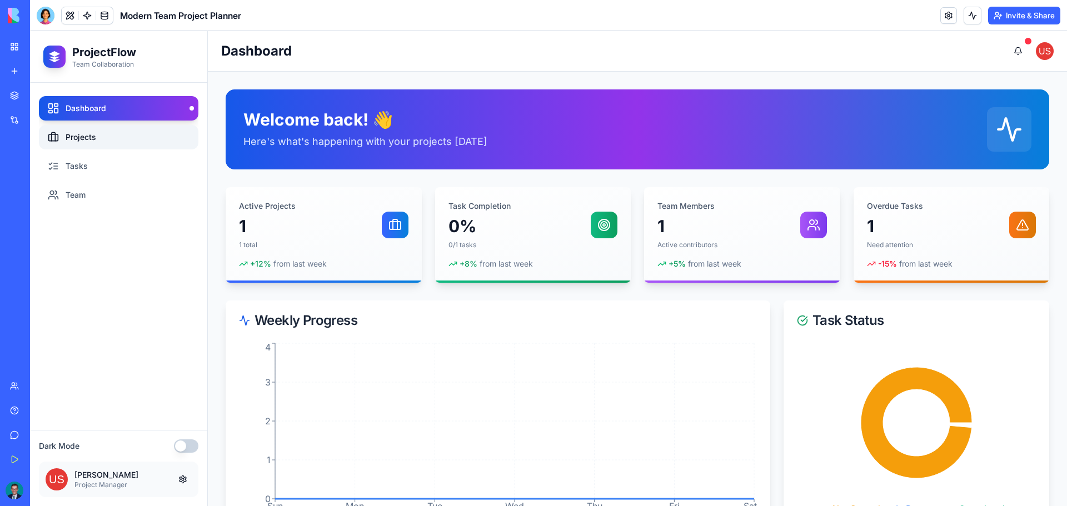
click at [112, 130] on link "Projects" at bounding box center [118, 137] width 159 height 24
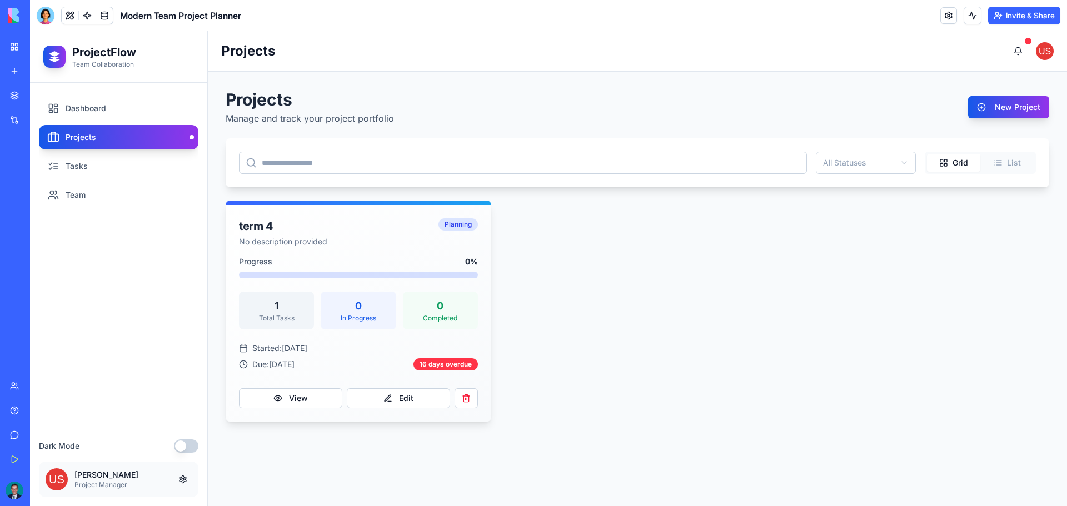
click at [74, 131] on link "Projects" at bounding box center [118, 137] width 159 height 24
click at [244, 228] on div "term 4" at bounding box center [335, 226] width 193 height 16
click at [303, 401] on button "View" at bounding box center [290, 398] width 103 height 20
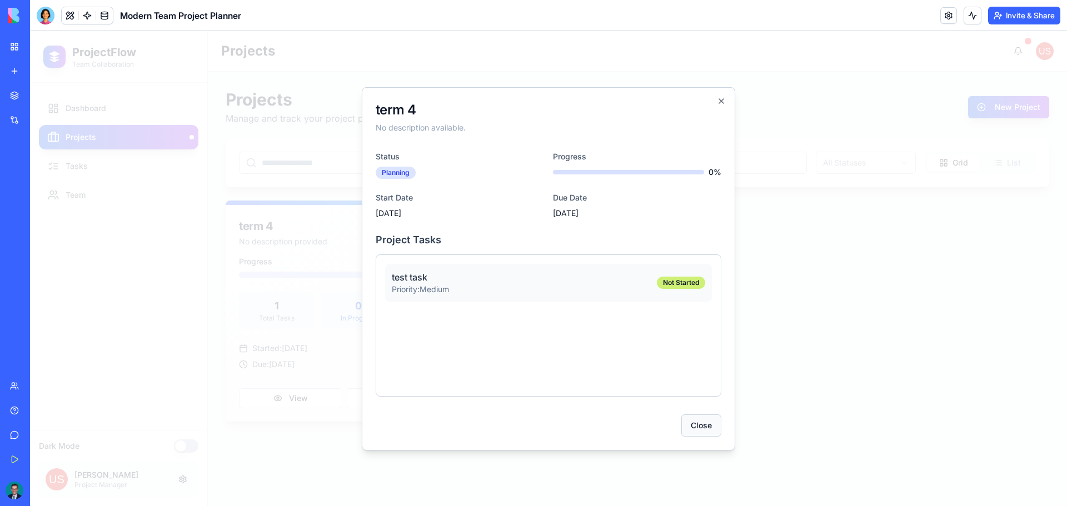
click at [712, 424] on button "Close" at bounding box center [701, 425] width 40 height 22
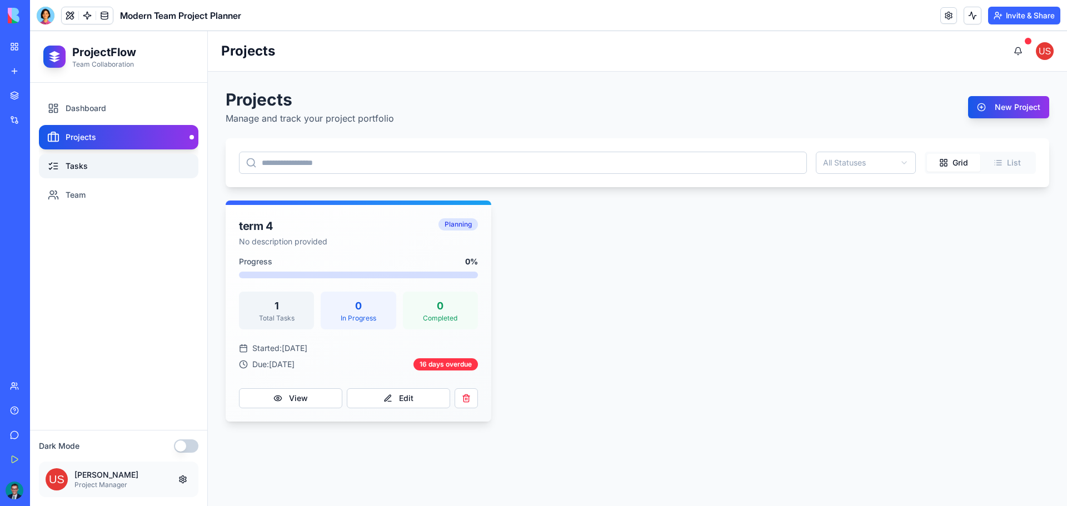
click at [74, 161] on link "Tasks" at bounding box center [118, 166] width 159 height 24
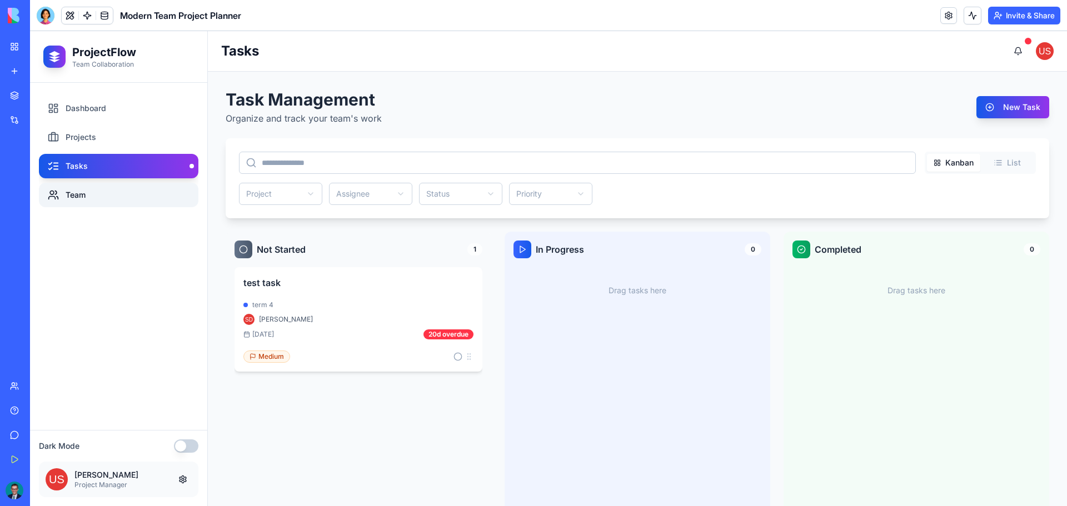
click at [122, 190] on link "Team" at bounding box center [118, 195] width 159 height 24
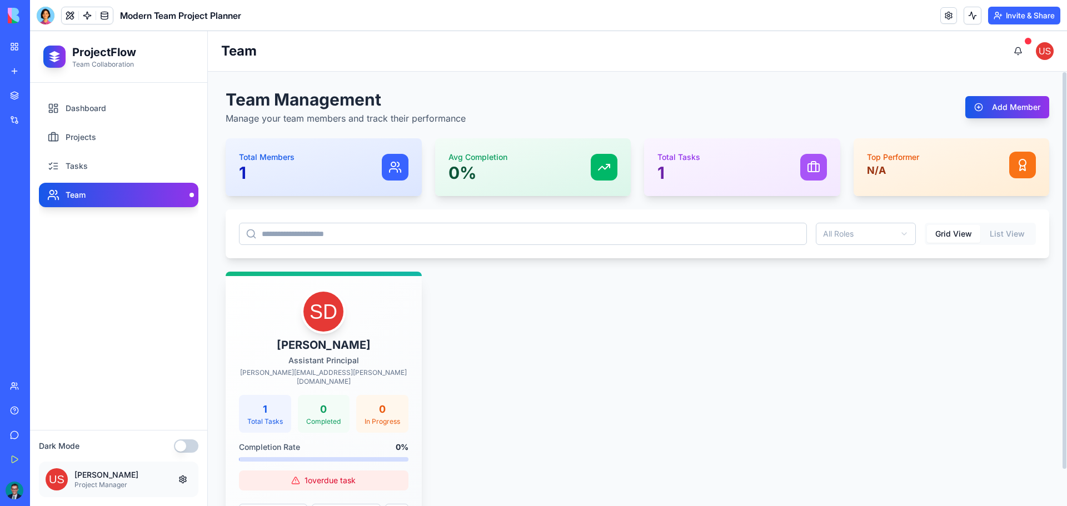
scroll to position [40, 0]
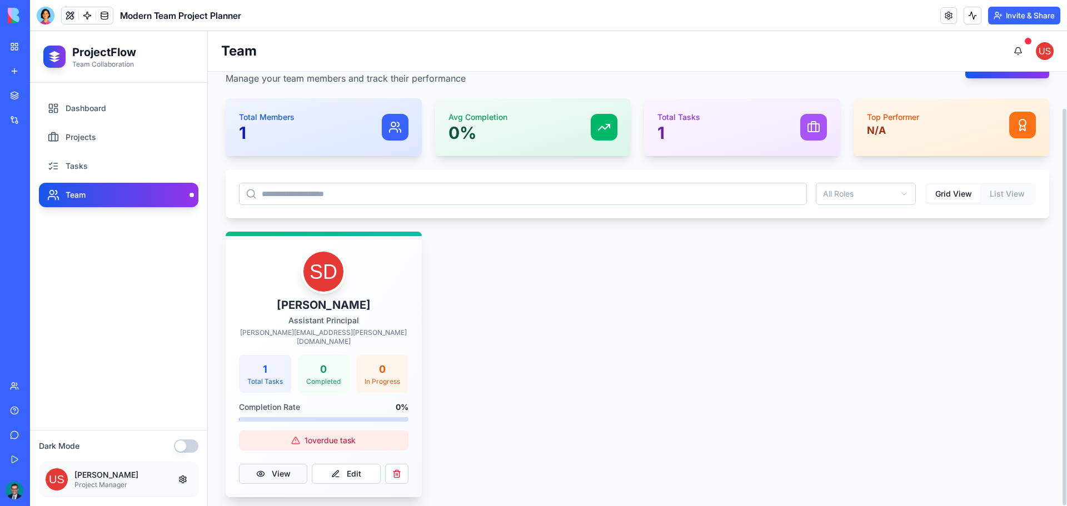
click at [291, 470] on button "View" at bounding box center [273, 474] width 68 height 20
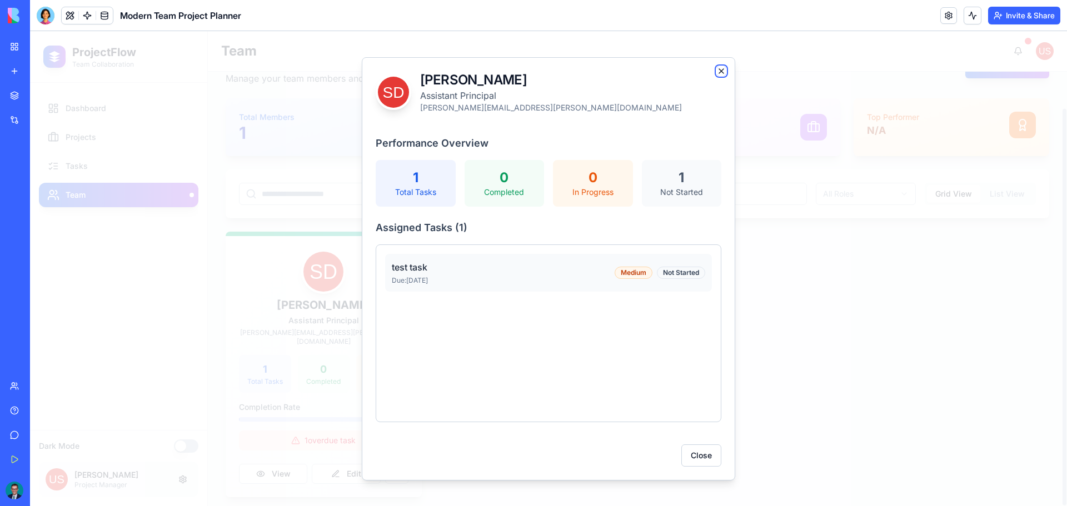
click at [717, 71] on icon "button" at bounding box center [721, 71] width 9 height 9
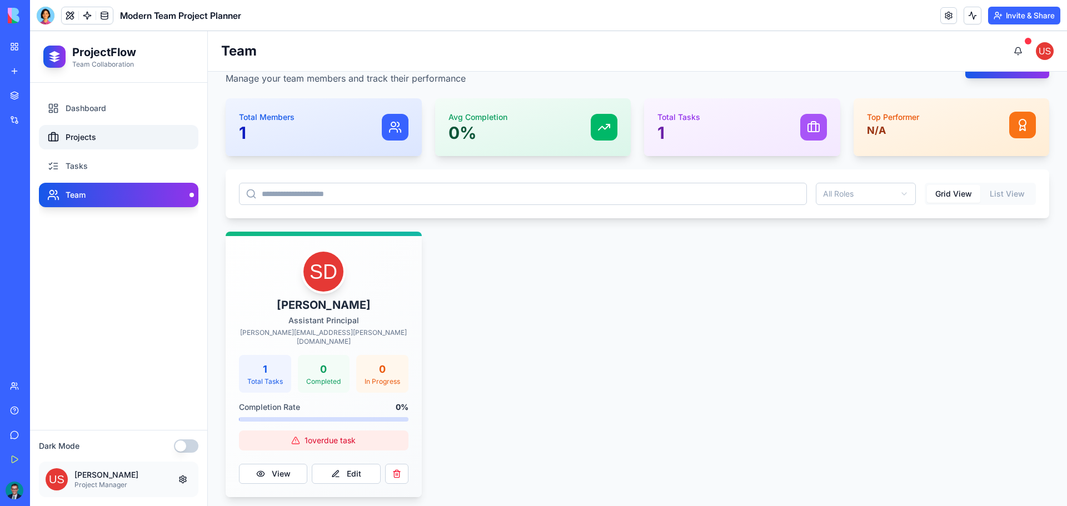
click at [86, 136] on link "Projects" at bounding box center [118, 137] width 159 height 24
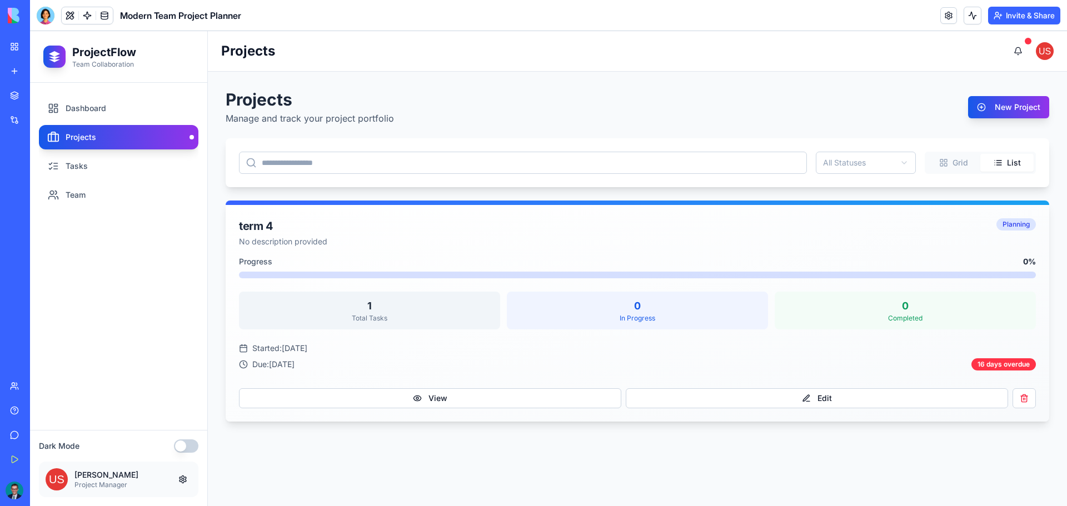
click at [1016, 166] on button "List" at bounding box center [1006, 163] width 53 height 18
click at [114, 106] on link "Dashboard" at bounding box center [118, 108] width 159 height 24
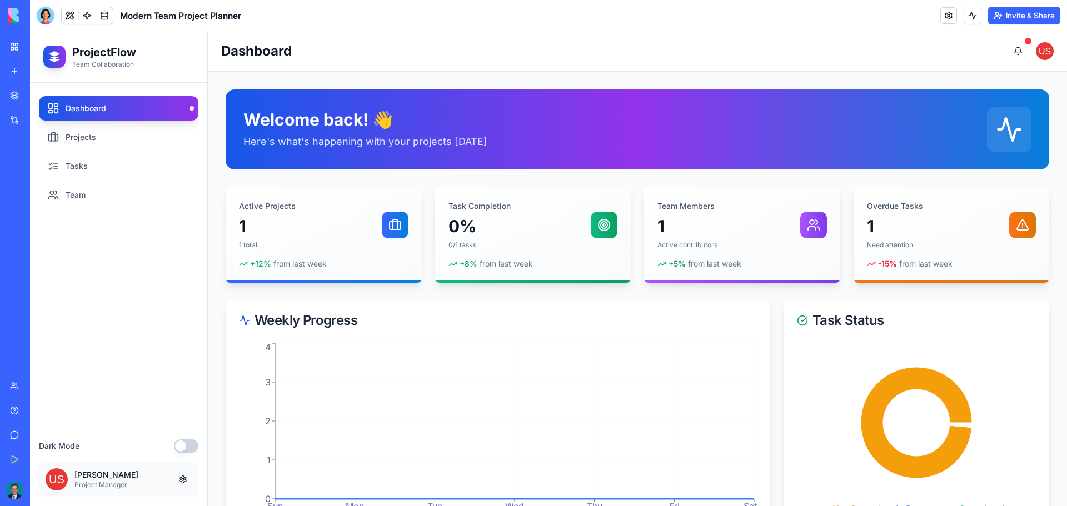
click at [41, 169] on div "Staff Absences & CRT Tracker" at bounding box center [25, 173] width 31 height 11
